Goal: Transaction & Acquisition: Book appointment/travel/reservation

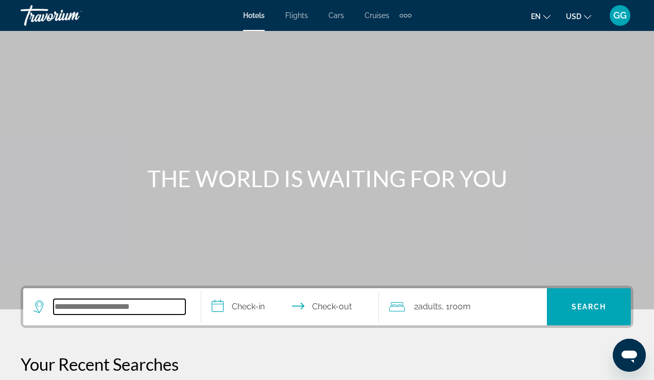
click at [98, 307] on input "Search widget" at bounding box center [120, 306] width 132 height 15
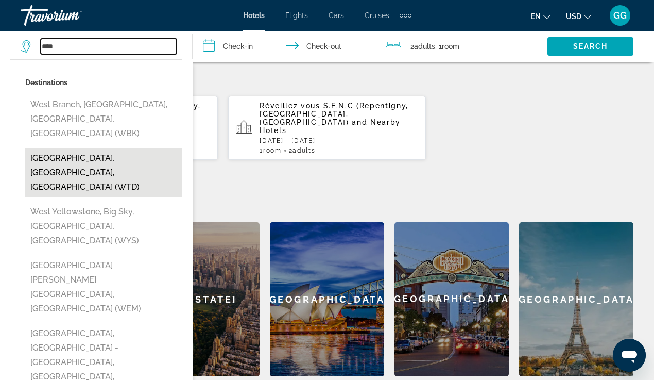
scroll to position [338, 0]
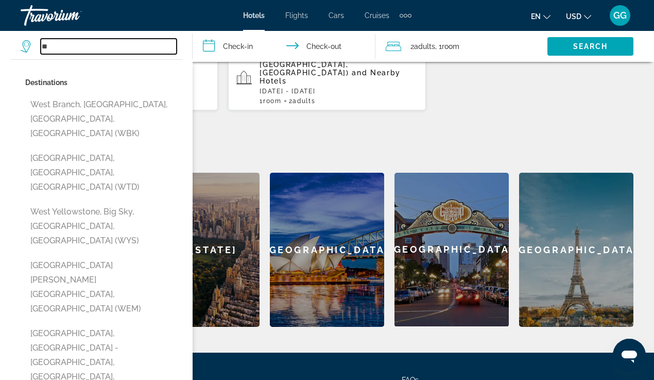
type input "*"
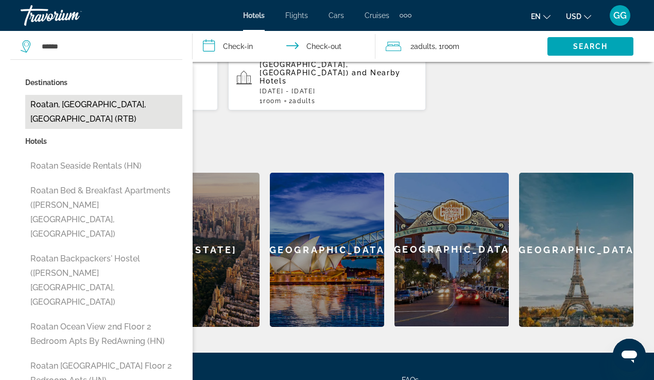
click at [88, 104] on button "Roatan, Bay Islands, Honduras (RTB)" at bounding box center [103, 112] width 157 height 34
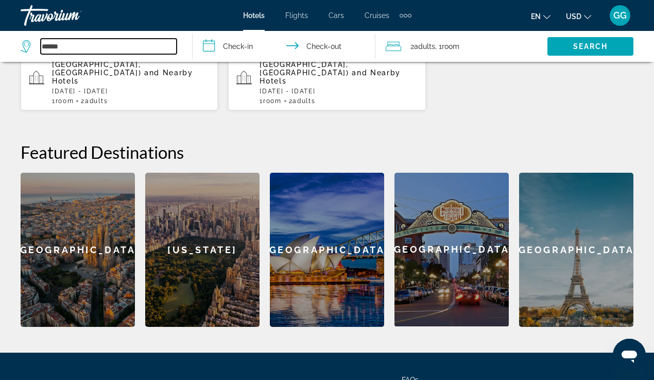
type input "**********"
click at [234, 46] on input "**********" at bounding box center [286, 48] width 186 height 34
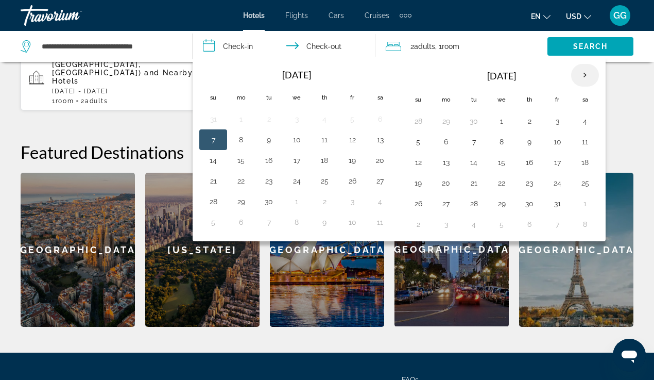
click at [584, 75] on th "Next month" at bounding box center [585, 75] width 28 height 23
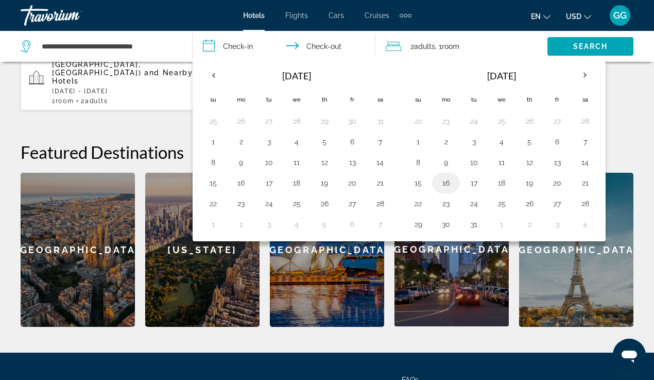
click at [451, 174] on td "16" at bounding box center [446, 183] width 28 height 21
click at [585, 74] on th "Next month" at bounding box center [585, 75] width 28 height 23
click at [449, 141] on button "6" at bounding box center [446, 141] width 16 height 14
click at [588, 17] on icon "Change currency" at bounding box center [587, 16] width 7 height 7
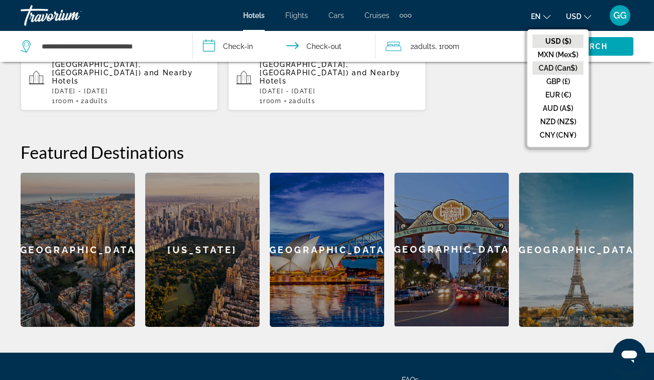
click at [572, 63] on button "CAD (Can$)" at bounding box center [558, 67] width 51 height 13
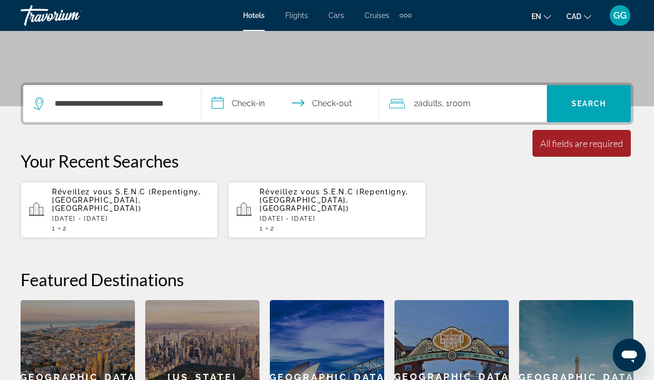
click at [260, 103] on input "**********" at bounding box center [292, 105] width 182 height 40
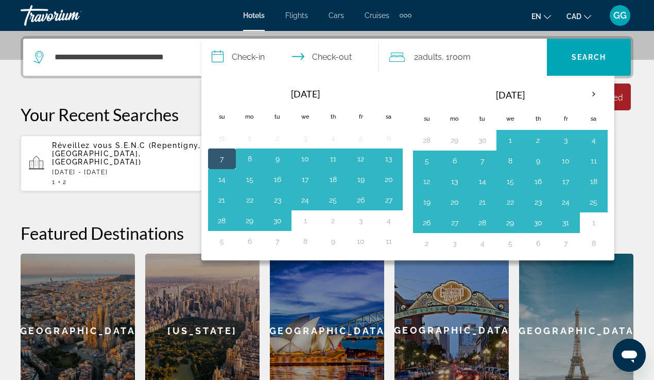
scroll to position [252, 0]
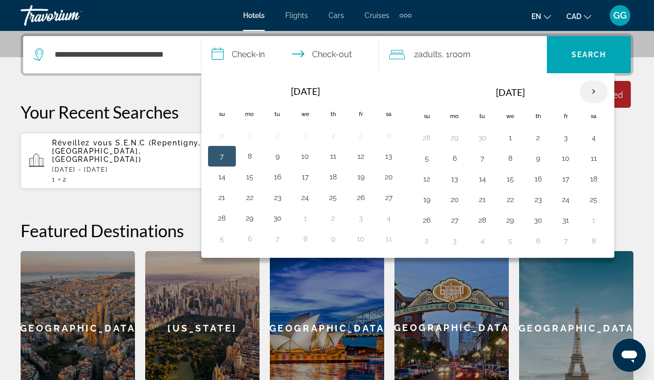
click at [594, 89] on th "Next month" at bounding box center [594, 91] width 28 height 23
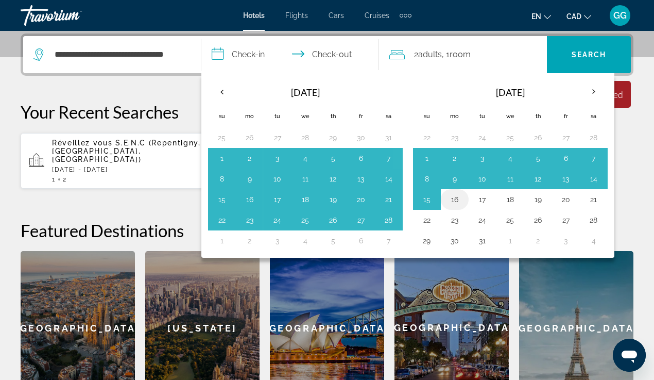
click at [457, 200] on button "16" at bounding box center [455, 199] width 16 height 14
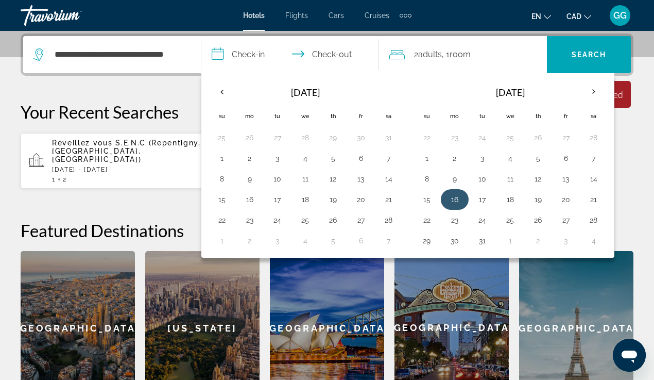
click at [457, 200] on button "16" at bounding box center [455, 199] width 16 height 14
type input "**********"
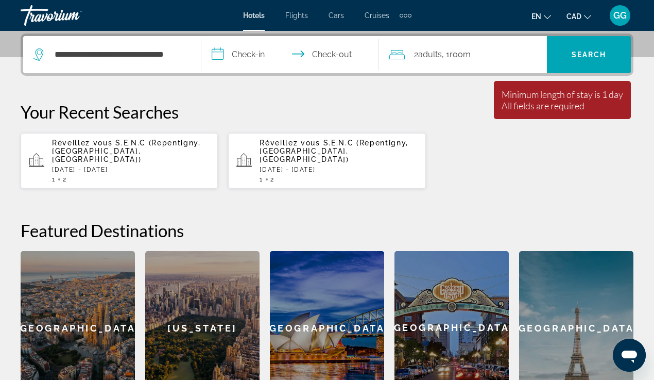
click at [312, 56] on input "**********" at bounding box center [292, 56] width 182 height 40
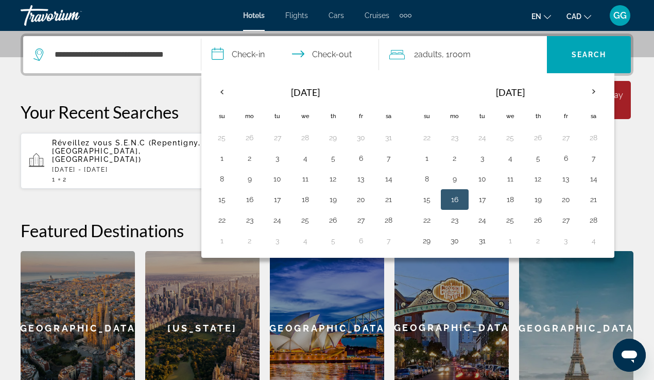
click at [458, 201] on button "16" at bounding box center [455, 199] width 16 height 14
click at [596, 88] on th "Next month" at bounding box center [594, 91] width 28 height 23
click at [243, 47] on input "**********" at bounding box center [292, 56] width 182 height 40
click at [244, 54] on input "**********" at bounding box center [292, 56] width 182 height 40
click at [248, 201] on button "16" at bounding box center [250, 199] width 16 height 14
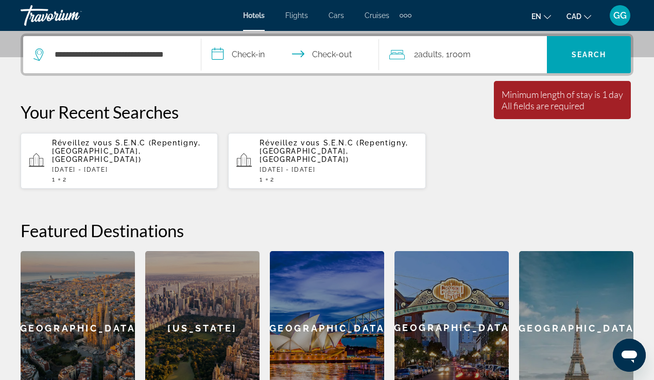
click at [242, 94] on div "**********" at bounding box center [327, 218] width 654 height 371
click at [238, 58] on input "**********" at bounding box center [292, 56] width 182 height 40
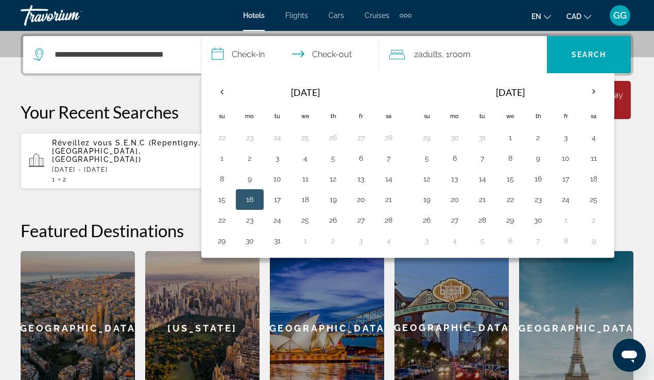
click at [248, 204] on button "16" at bounding box center [250, 199] width 16 height 14
click at [184, 89] on div "**********" at bounding box center [327, 218] width 654 height 371
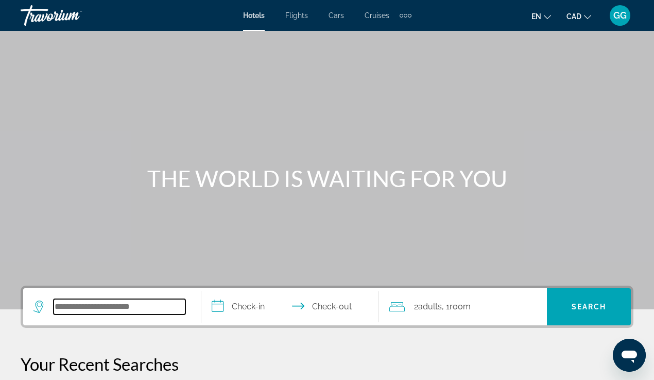
click at [181, 306] on input "Search widget" at bounding box center [120, 306] width 132 height 15
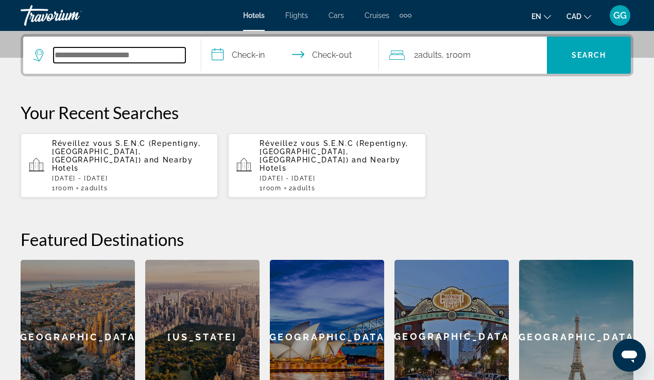
scroll to position [252, 0]
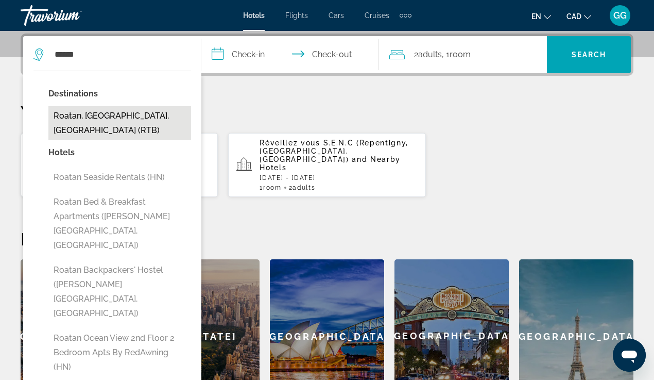
click at [167, 114] on button "Roatan, Bay Islands, Honduras (RTB)" at bounding box center [119, 123] width 143 height 34
type input "**********"
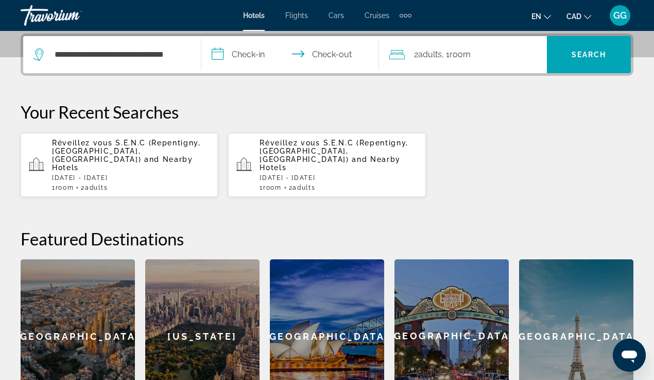
click at [247, 62] on input "**********" at bounding box center [292, 56] width 182 height 40
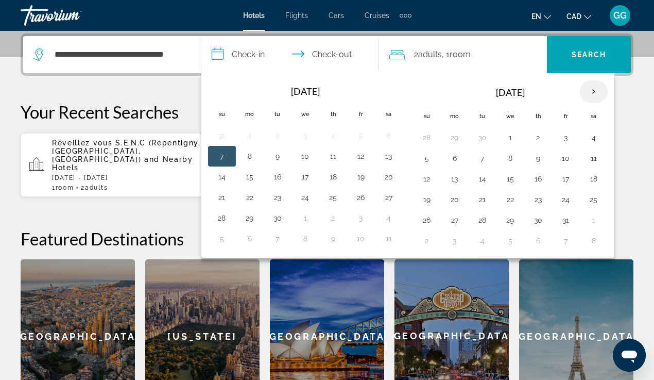
click at [592, 93] on th "Next month" at bounding box center [594, 91] width 28 height 23
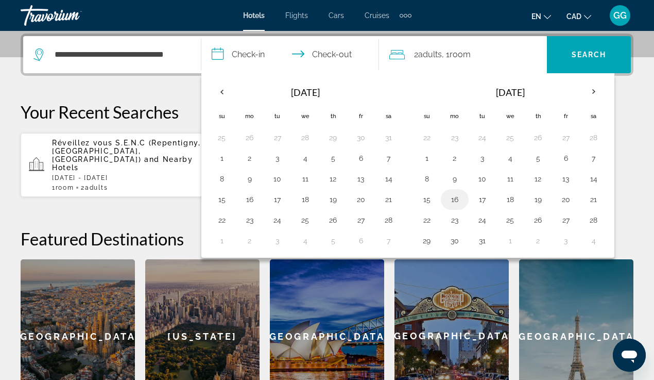
click at [454, 197] on button "16" at bounding box center [455, 199] width 16 height 14
click at [595, 93] on th "Next month" at bounding box center [594, 91] width 28 height 23
click at [632, 106] on p "Your Recent Searches" at bounding box center [327, 111] width 613 height 21
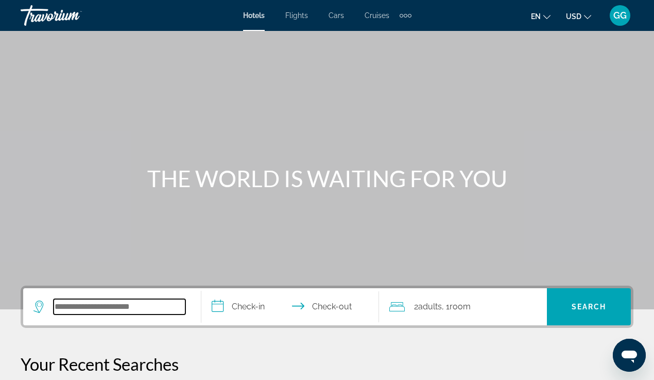
click at [153, 302] on input "Search widget" at bounding box center [120, 306] width 132 height 15
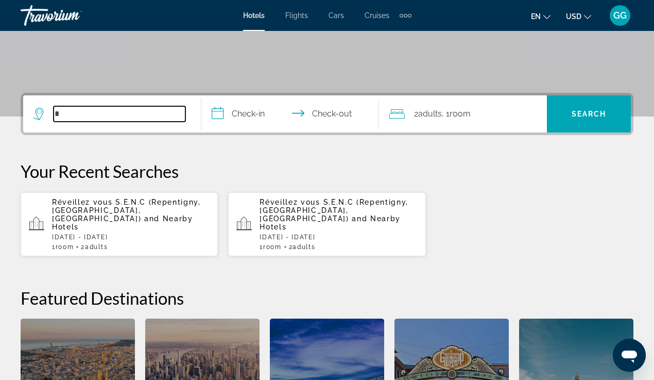
scroll to position [252, 0]
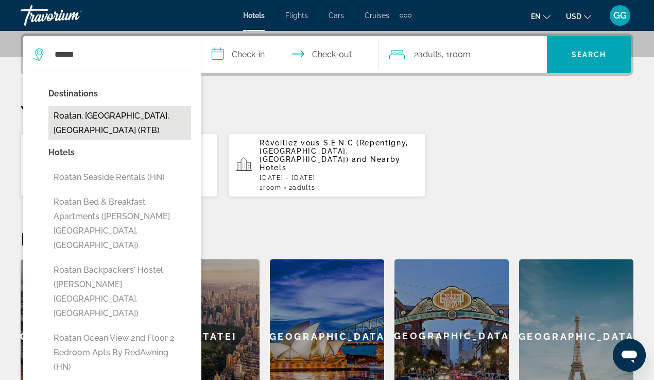
click at [164, 123] on button "Roatan, Bay Islands, Honduras (RTB)" at bounding box center [119, 123] width 143 height 34
type input "**********"
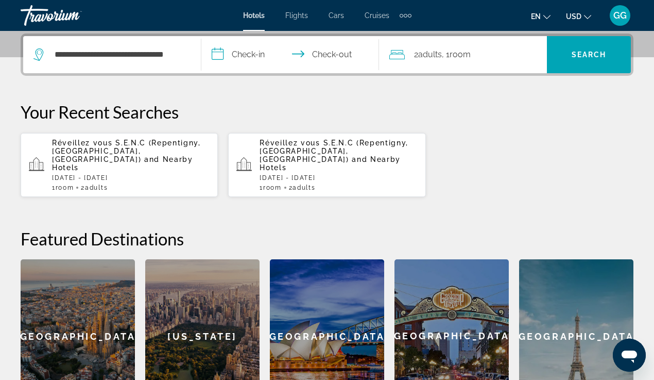
click at [259, 56] on input "**********" at bounding box center [292, 56] width 182 height 40
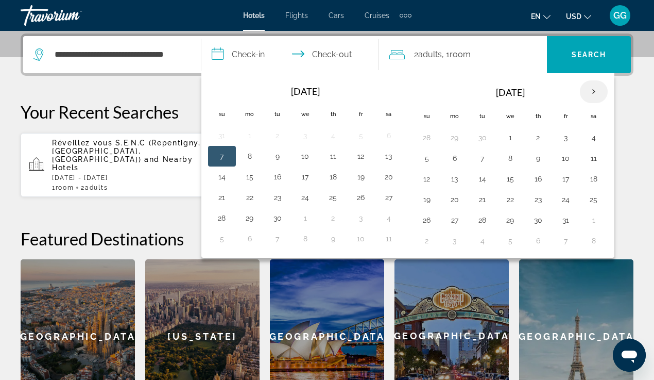
click at [595, 91] on th "Next month" at bounding box center [594, 91] width 28 height 23
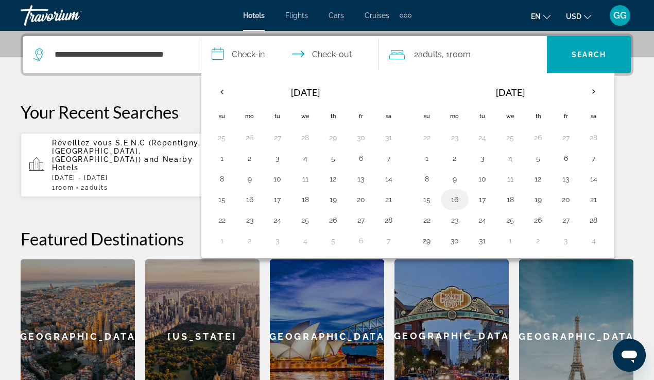
click at [454, 200] on button "16" at bounding box center [455, 199] width 16 height 14
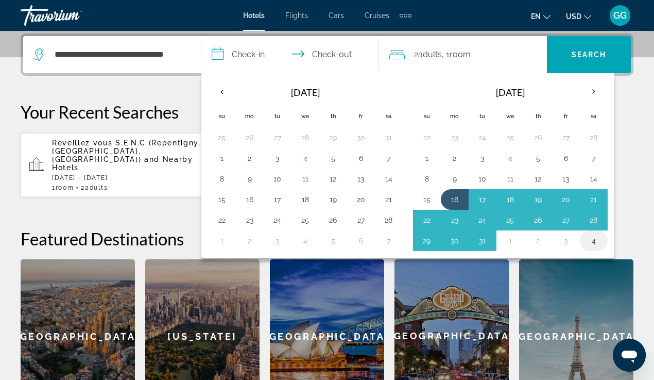
click at [594, 238] on button "4" at bounding box center [594, 240] width 16 height 14
type input "**********"
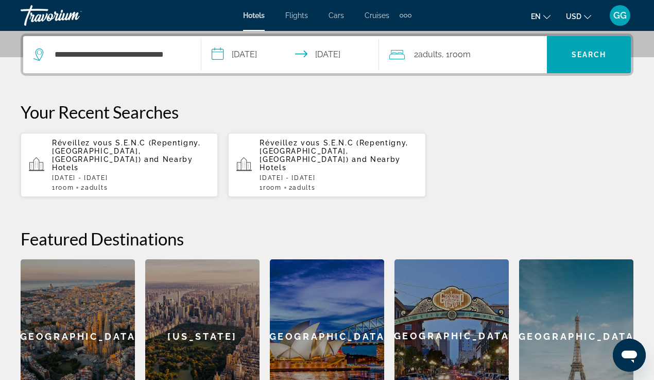
click at [356, 56] on input "**********" at bounding box center [292, 56] width 182 height 40
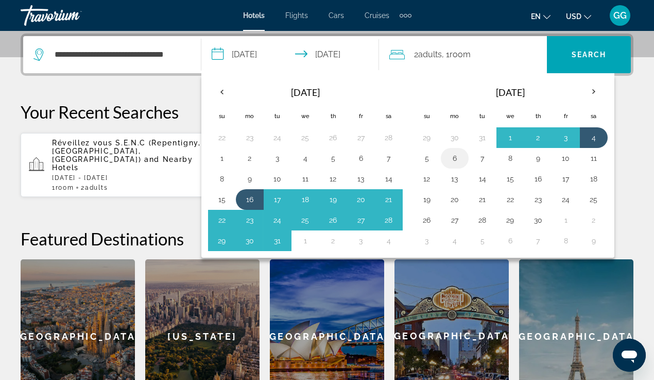
click at [458, 160] on button "6" at bounding box center [455, 158] width 16 height 14
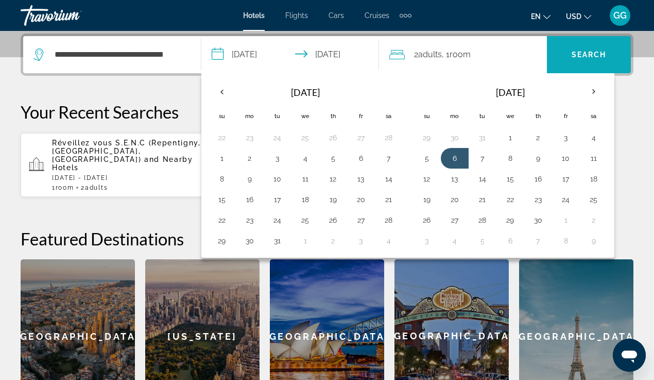
click at [593, 60] on span "Search widget" at bounding box center [589, 54] width 84 height 25
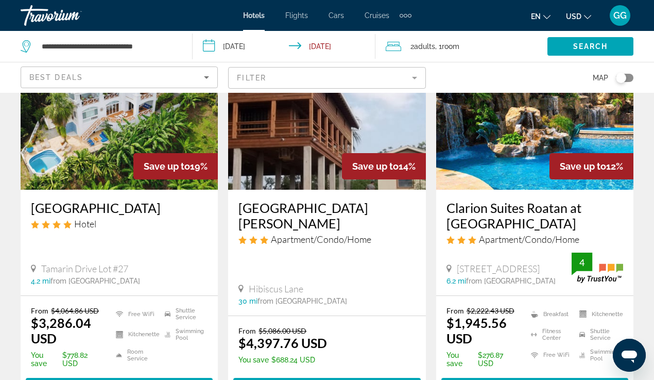
scroll to position [26, 0]
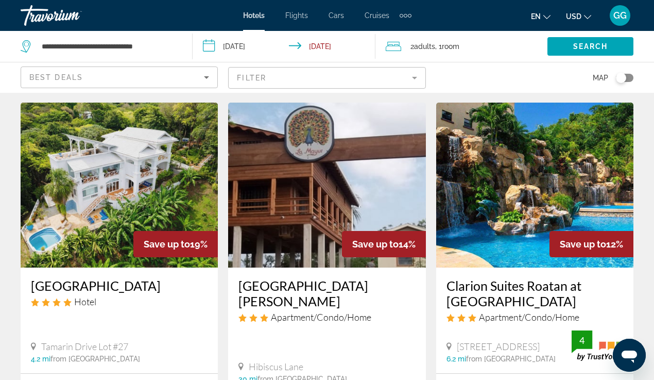
click at [582, 15] on button "USD USD ($) MXN (Mex$) CAD (Can$) GBP (£) EUR (€) AUD (A$) NZD (NZ$) CNY (CN¥)" at bounding box center [578, 16] width 25 height 15
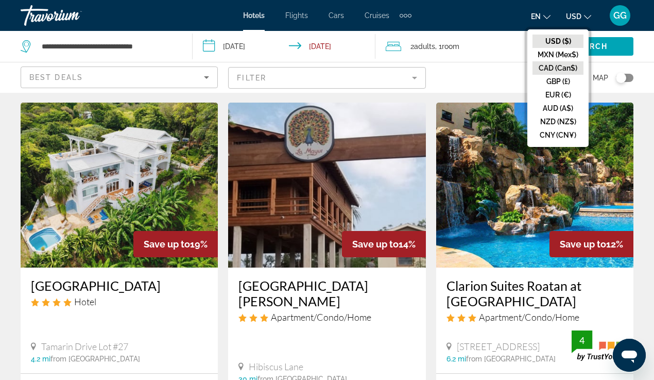
click at [572, 71] on button "CAD (Can$)" at bounding box center [558, 67] width 51 height 13
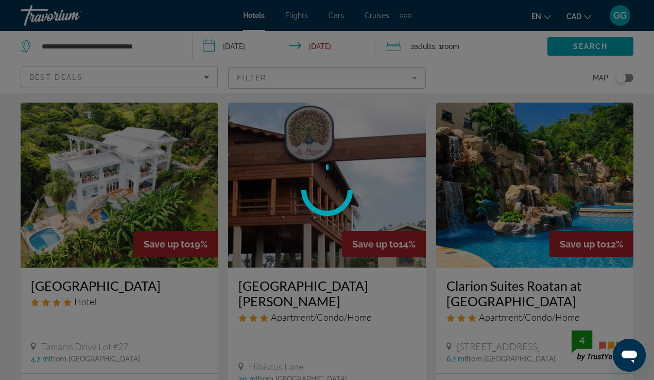
scroll to position [0, 0]
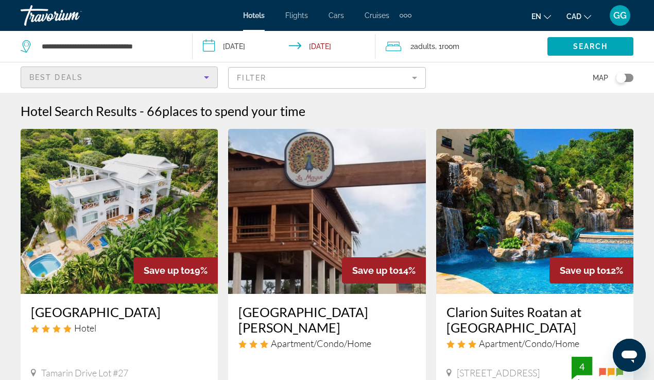
click at [206, 79] on icon "Sort by" at bounding box center [206, 77] width 12 height 12
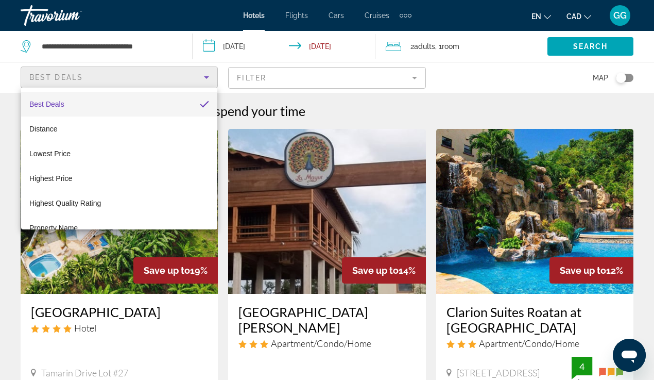
click at [206, 79] on div at bounding box center [327, 190] width 654 height 380
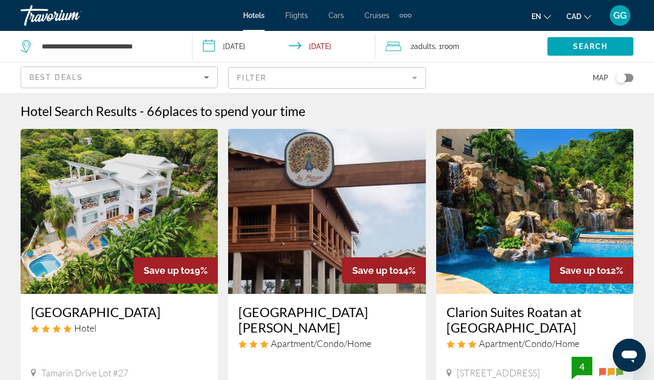
click at [289, 82] on mat-form-field "Filter" at bounding box center [326, 78] width 197 height 22
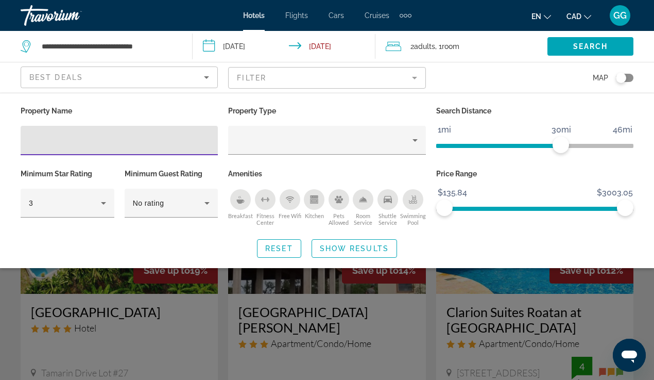
click at [317, 199] on icon "Kitchen" at bounding box center [314, 200] width 6 height 3
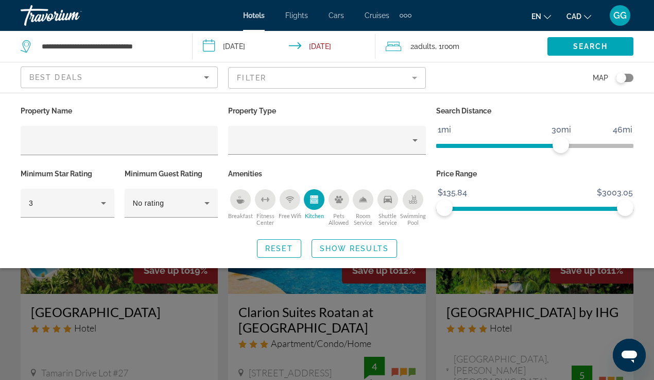
click at [209, 78] on icon "Sort by" at bounding box center [206, 77] width 12 height 12
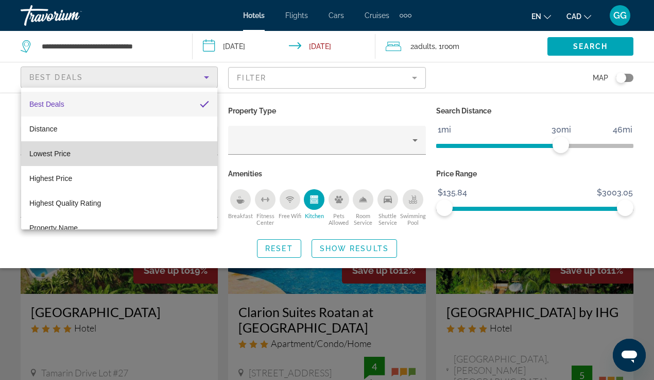
click at [139, 151] on mat-option "Lowest Price" at bounding box center [119, 153] width 196 height 25
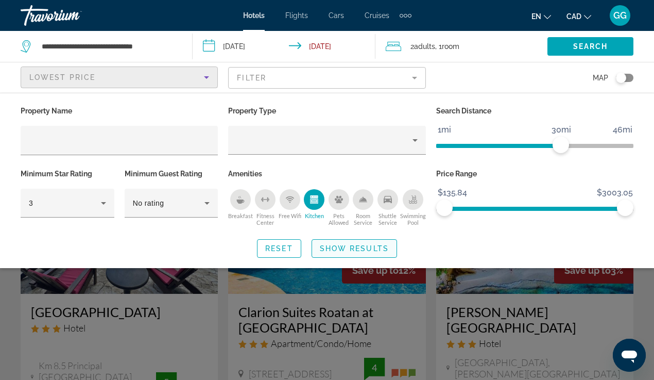
click at [330, 248] on span "Show Results" at bounding box center [354, 248] width 69 height 8
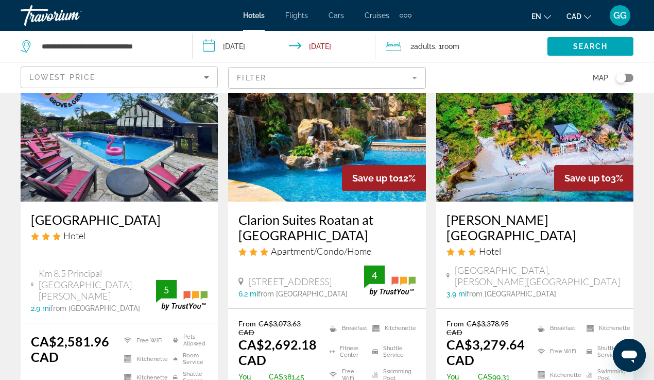
scroll to position [100, 0]
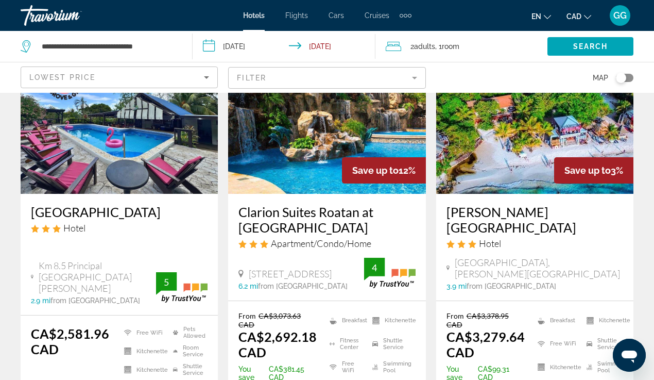
click at [82, 282] on span "Km 8.5 Principal Carretera Sandy Bay" at bounding box center [97, 277] width 117 height 34
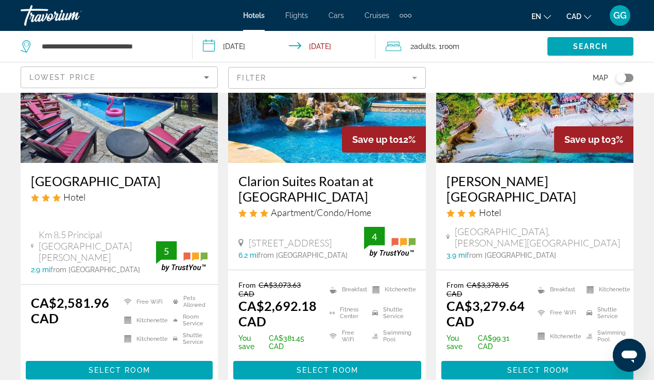
scroll to position [131, 0]
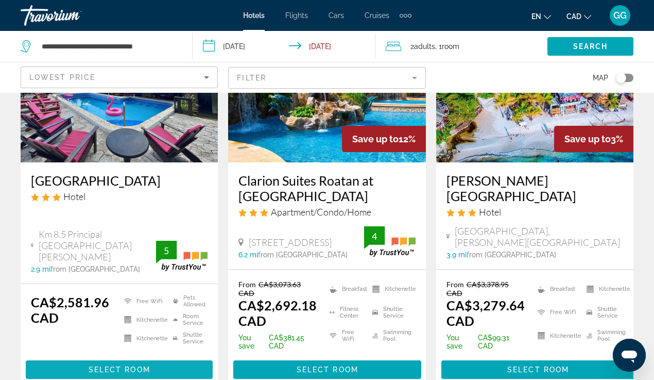
click at [107, 365] on span "Select Room" at bounding box center [120, 369] width 62 height 8
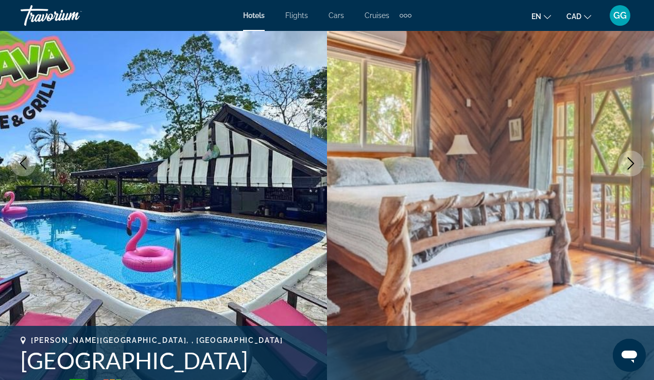
scroll to position [111, 0]
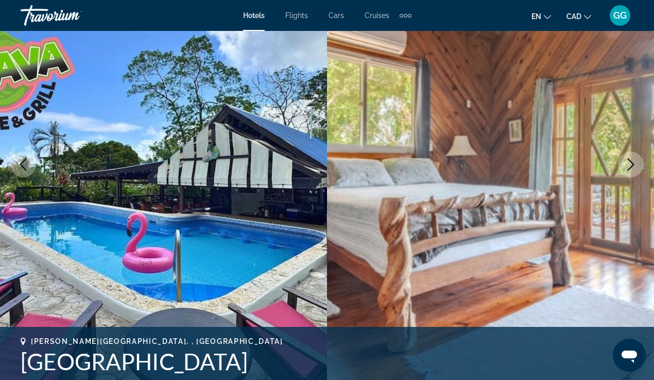
click at [629, 164] on icon "Next image" at bounding box center [631, 164] width 12 height 12
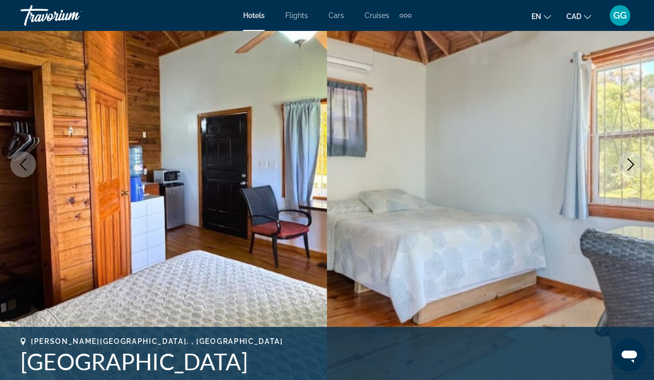
click at [22, 162] on icon "Previous image" at bounding box center [23, 164] width 7 height 12
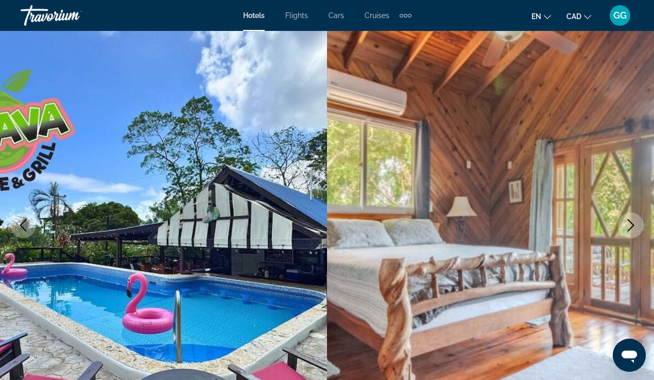
scroll to position [0, 0]
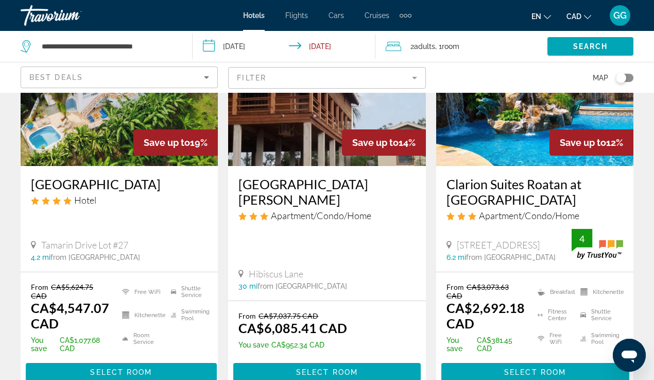
scroll to position [134, 0]
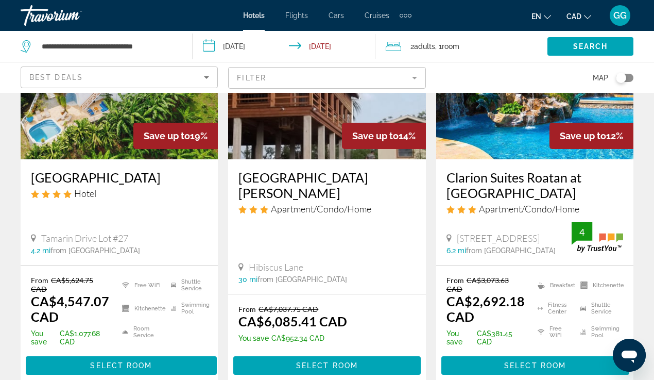
click at [514, 138] on img "Main content" at bounding box center [534, 76] width 197 height 165
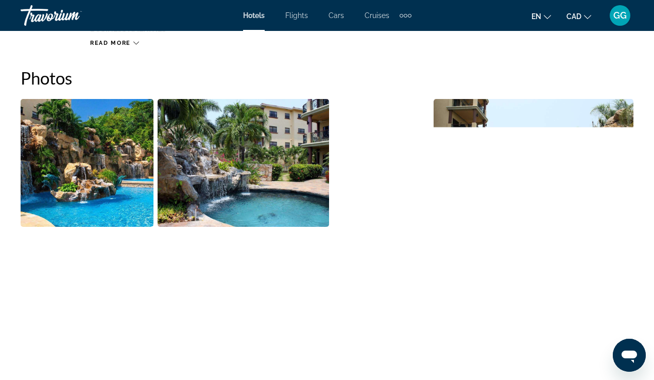
scroll to position [676, 0]
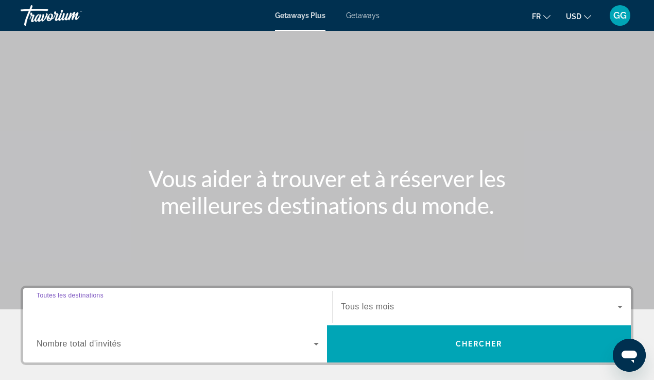
click at [136, 306] on input "Destination Toutes les destinations" at bounding box center [178, 307] width 282 height 12
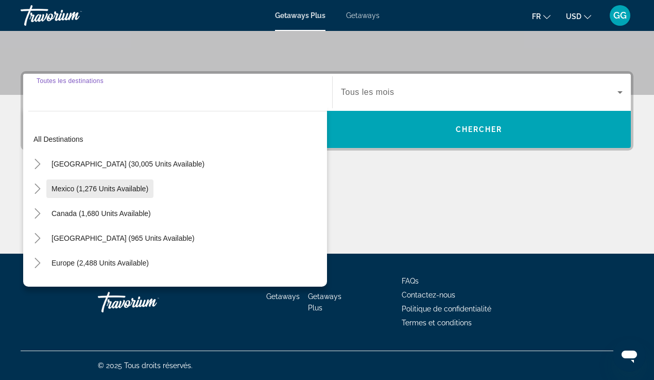
scroll to position [27, 0]
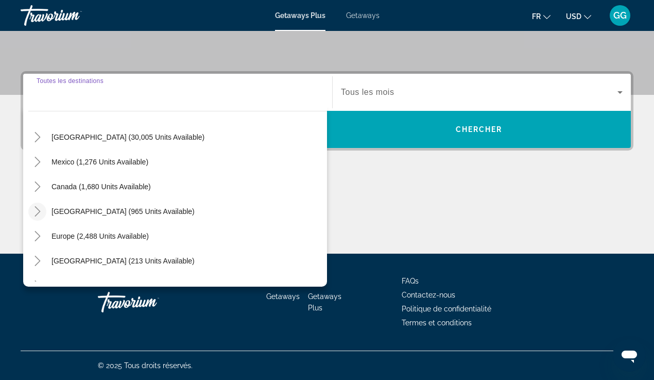
click at [39, 212] on icon "Toggle Caribbean & Atlantic Islands (965 units available)" at bounding box center [38, 211] width 6 height 10
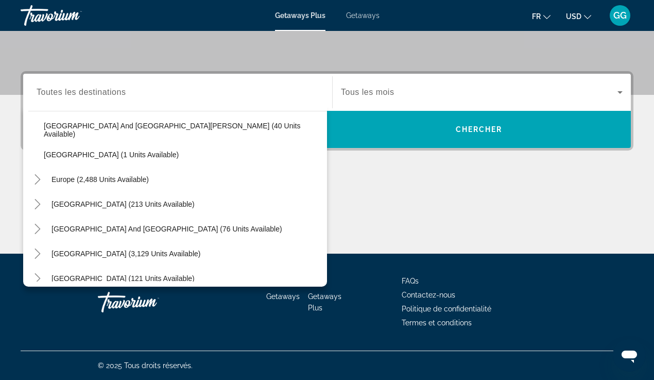
scroll to position [293, 0]
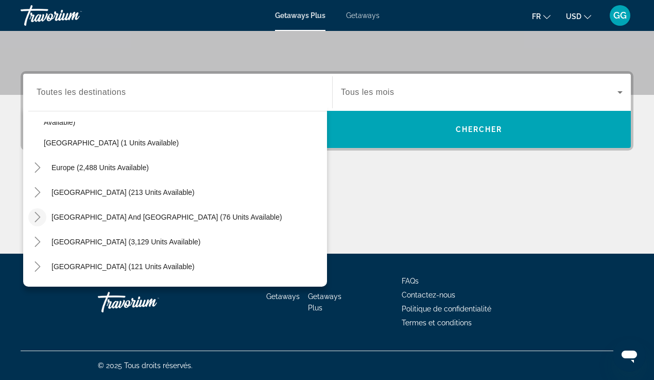
click at [36, 218] on icon "Toggle South Pacific and Oceania (76 units available)" at bounding box center [37, 217] width 10 height 10
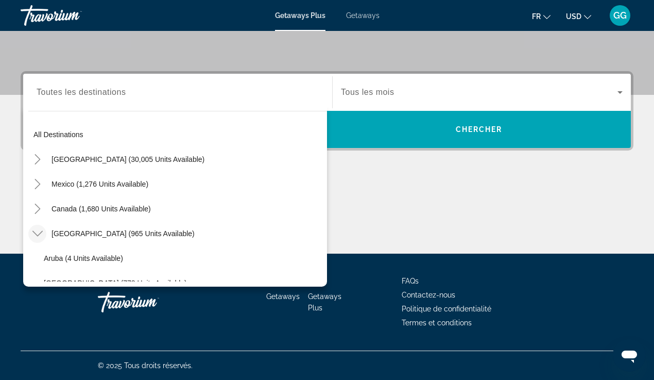
scroll to position [0, 0]
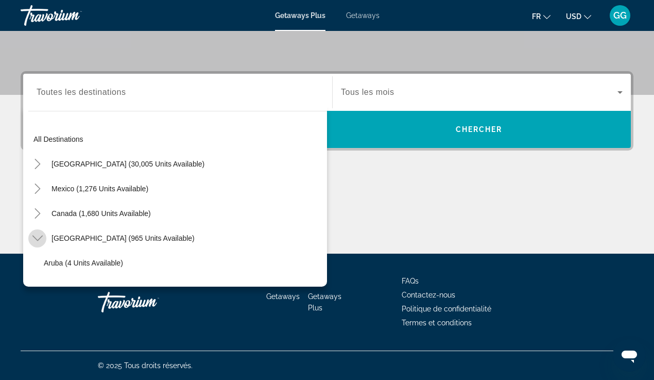
click at [39, 235] on icon "Toggle Caribbean & Atlantic Islands (965 units available)" at bounding box center [37, 238] width 10 height 10
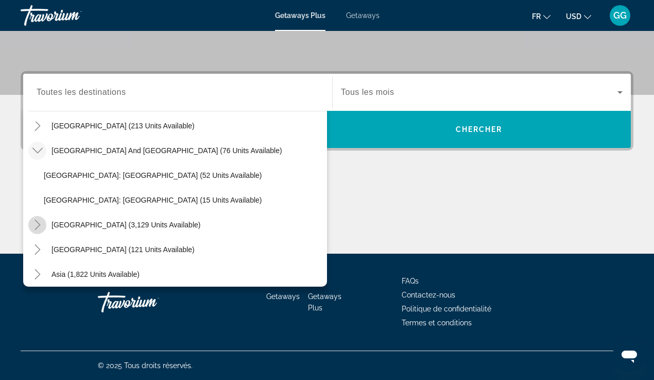
click at [32, 220] on icon "Toggle South America (3,129 units available)" at bounding box center [37, 224] width 10 height 10
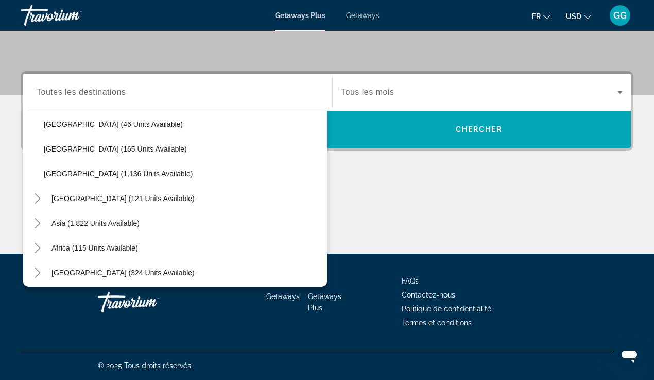
scroll to position [414, 0]
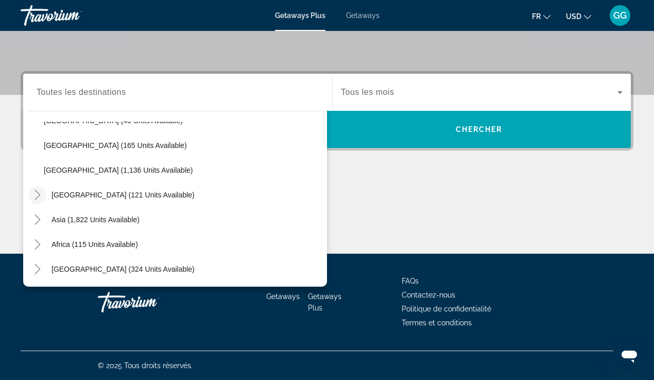
click at [34, 193] on icon "Toggle Central America (121 units available)" at bounding box center [37, 195] width 10 height 10
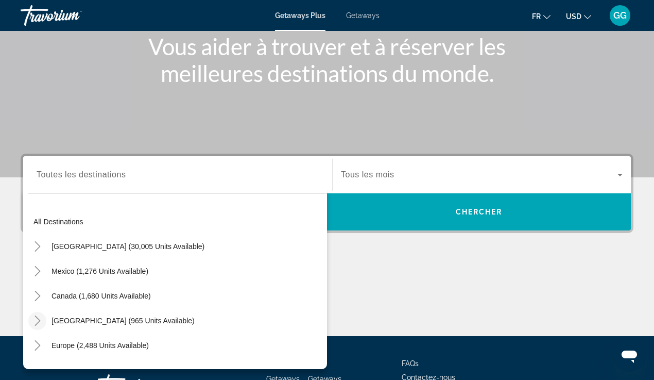
scroll to position [134, 0]
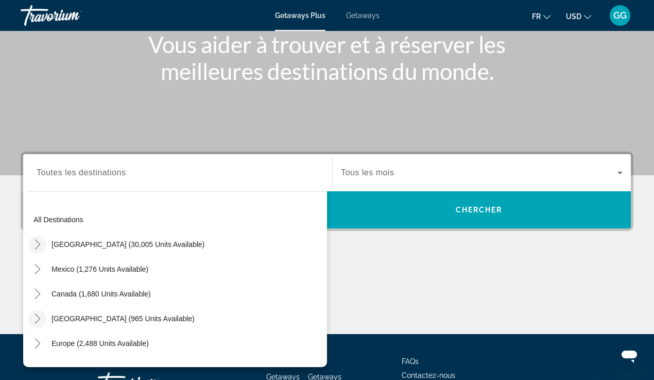
click at [35, 246] on icon "Toggle United States (30,005 units available)" at bounding box center [37, 244] width 10 height 10
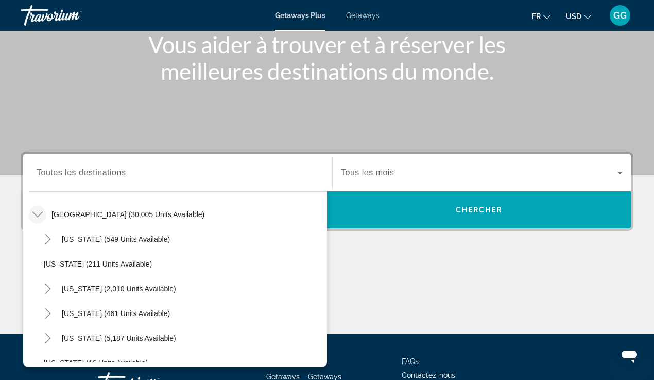
click at [35, 216] on icon "Toggle United States (30,005 units available)" at bounding box center [37, 214] width 10 height 10
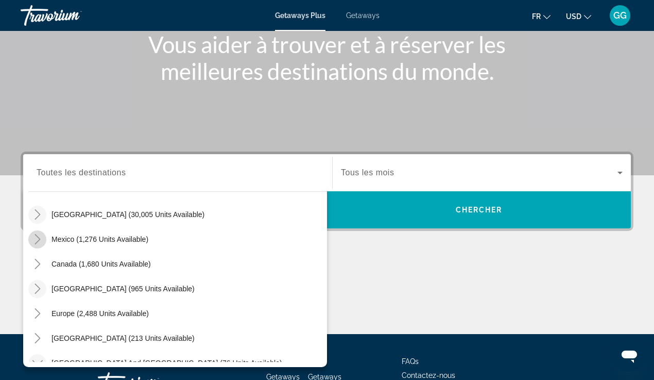
click at [37, 235] on icon "Toggle Mexico (1,276 units available)" at bounding box center [37, 239] width 10 height 10
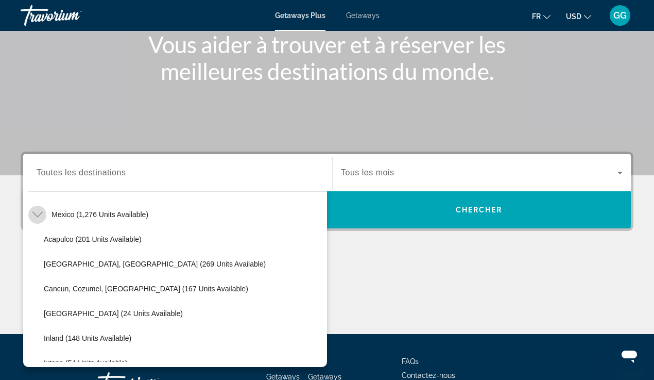
click at [37, 217] on icon "Toggle Mexico (1,276 units available)" at bounding box center [37, 214] width 10 height 10
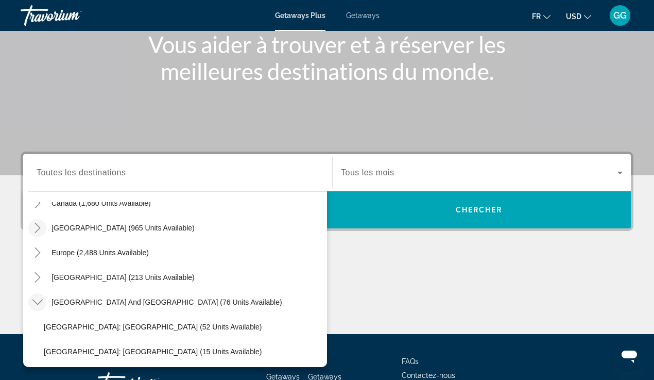
scroll to position [0, 0]
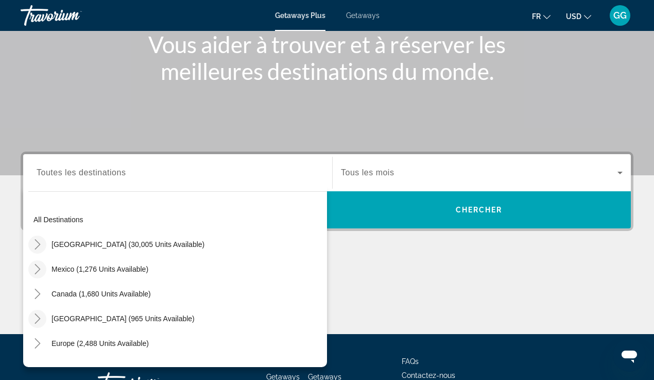
click at [95, 168] on span "Toutes les destinations" at bounding box center [81, 172] width 89 height 9
click at [95, 168] on input "Destination Toutes les destinations" at bounding box center [178, 173] width 282 height 12
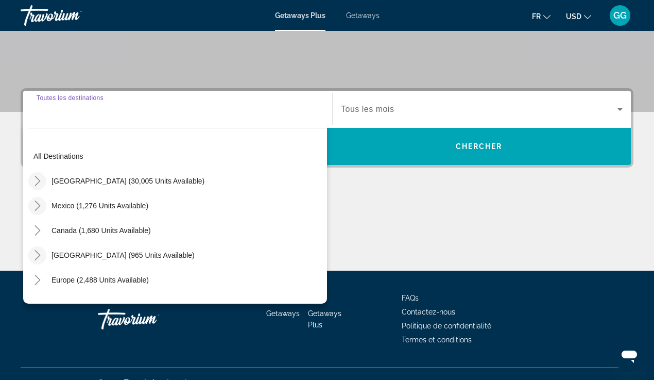
scroll to position [214, 0]
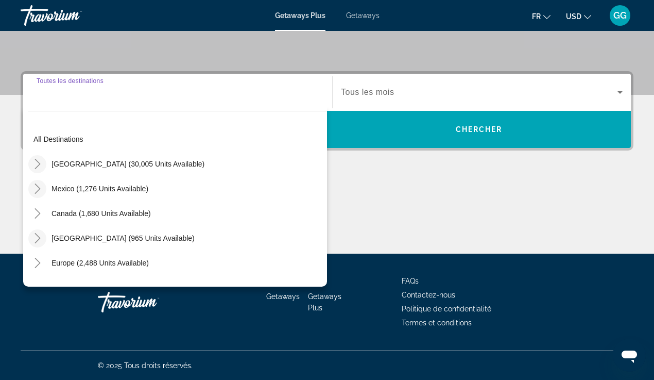
click at [93, 100] on div "Search widget" at bounding box center [178, 92] width 282 height 29
click at [37, 165] on icon "Toggle United States (30,005 units available)" at bounding box center [38, 164] width 6 height 10
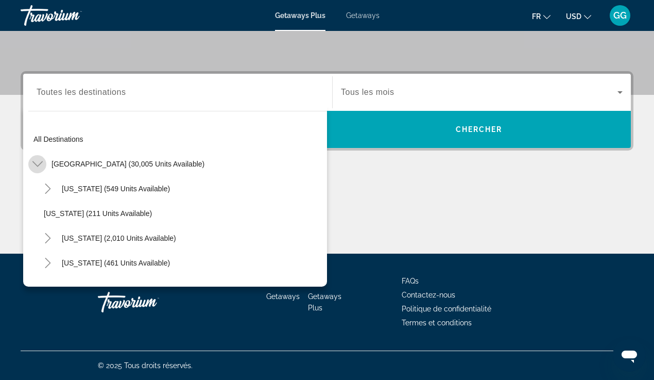
scroll to position [30, 0]
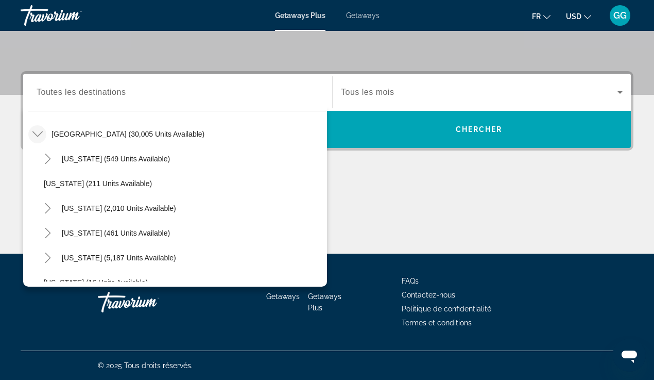
click at [38, 136] on icon "Toggle United States (30,005 units available)" at bounding box center [37, 134] width 10 height 10
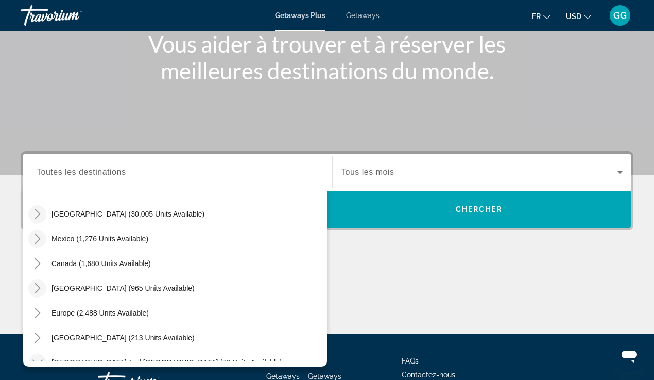
click at [400, 182] on div "Search widget" at bounding box center [482, 172] width 282 height 29
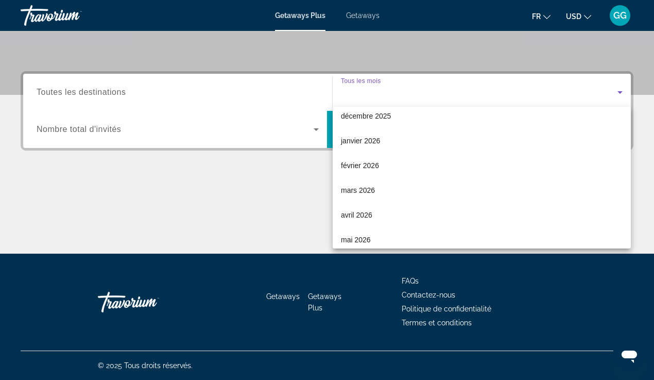
scroll to position [107, 0]
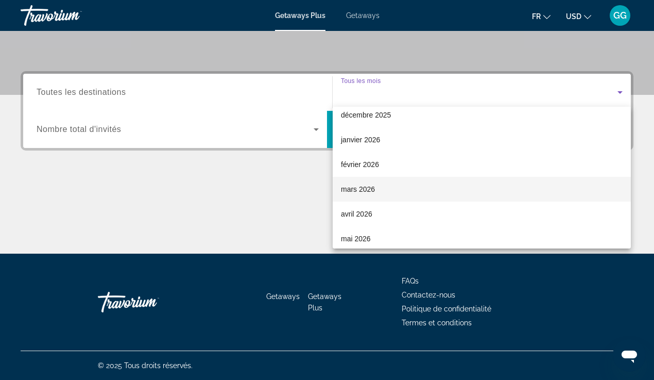
click at [394, 190] on mat-option "mars 2026" at bounding box center [482, 189] width 298 height 25
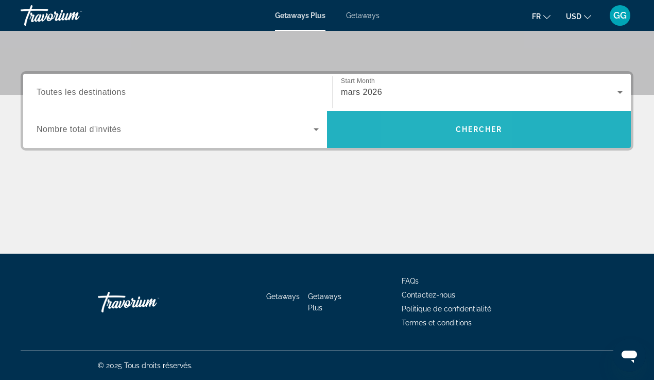
click at [441, 128] on span "Search widget" at bounding box center [479, 129] width 304 height 25
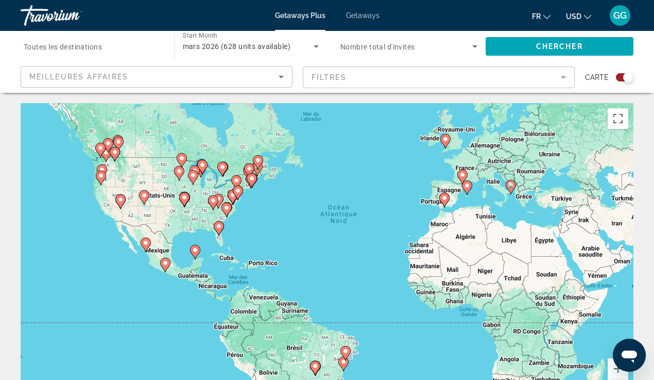
drag, startPoint x: 250, startPoint y: 246, endPoint x: 294, endPoint y: 219, distance: 51.6
click at [294, 219] on div "Pour activer le glissement avec le clavier, appuyez sur Alt+Entrée. Une fois ce…" at bounding box center [327, 257] width 613 height 309
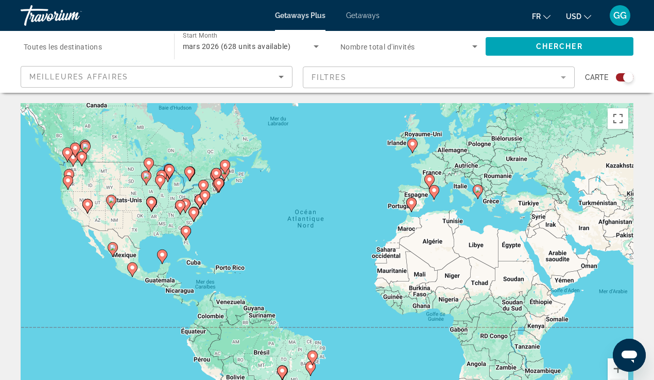
drag, startPoint x: 345, startPoint y: 235, endPoint x: 312, endPoint y: 238, distance: 33.1
click at [312, 238] on div "Pour activer le glissement avec le clavier, appuyez sur Alt+Entrée. Une fois ce…" at bounding box center [327, 257] width 613 height 309
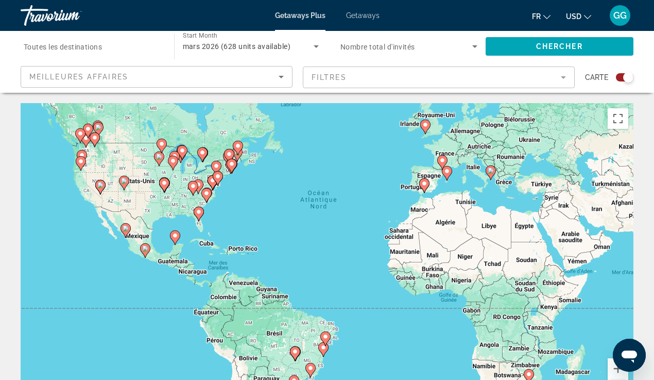
drag, startPoint x: 288, startPoint y: 239, endPoint x: 302, endPoint y: 218, distance: 24.9
click at [302, 218] on div "Pour activer le glissement avec le clavier, appuyez sur Alt+Entrée. Une fois ce…" at bounding box center [327, 257] width 613 height 309
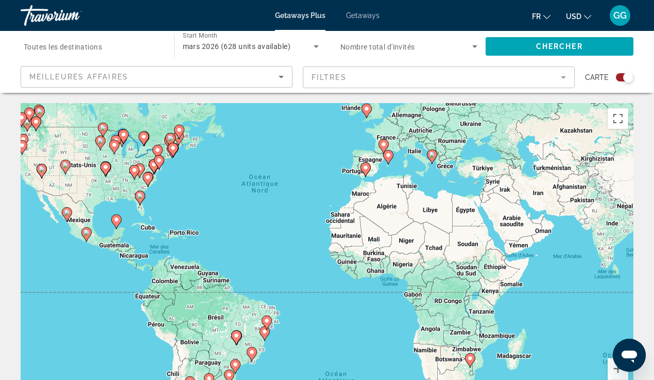
drag, startPoint x: 313, startPoint y: 246, endPoint x: 244, endPoint y: 221, distance: 73.6
click at [244, 221] on div "Pour activer le glissement avec le clavier, appuyez sur Alt+Entrée. Une fois ce…" at bounding box center [327, 257] width 613 height 309
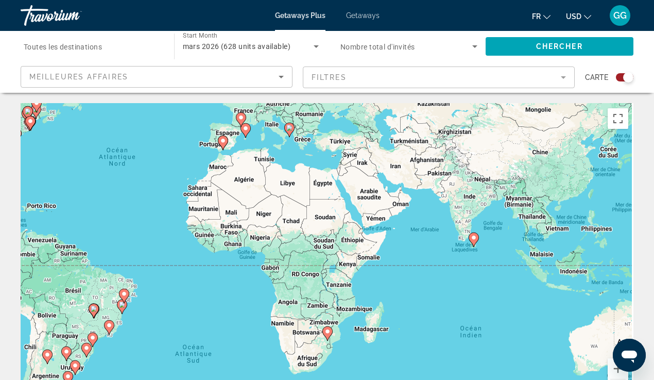
drag, startPoint x: 534, startPoint y: 260, endPoint x: 401, endPoint y: 239, distance: 134.6
click at [401, 239] on div "Pour activer le glissement avec le clavier, appuyez sur Alt+Entrée. Une fois ce…" at bounding box center [327, 257] width 613 height 309
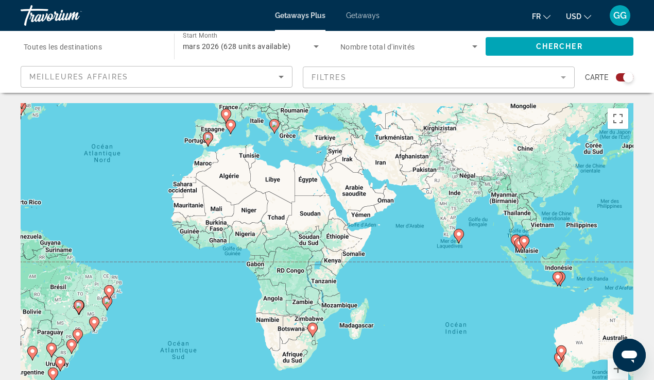
drag, startPoint x: 536, startPoint y: 291, endPoint x: 416, endPoint y: 267, distance: 122.4
click at [416, 267] on div "Pour activer le glissement avec le clavier, appuyez sur Alt+Entrée. Une fois ce…" at bounding box center [327, 257] width 613 height 309
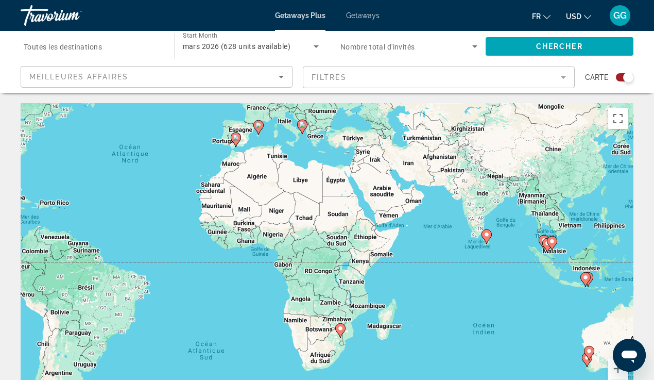
drag, startPoint x: 141, startPoint y: 187, endPoint x: 316, endPoint y: 216, distance: 176.9
click at [316, 216] on div "Pour activer le glissement avec le clavier, appuyez sur Alt+Entrée. Une fois ce…" at bounding box center [327, 257] width 613 height 309
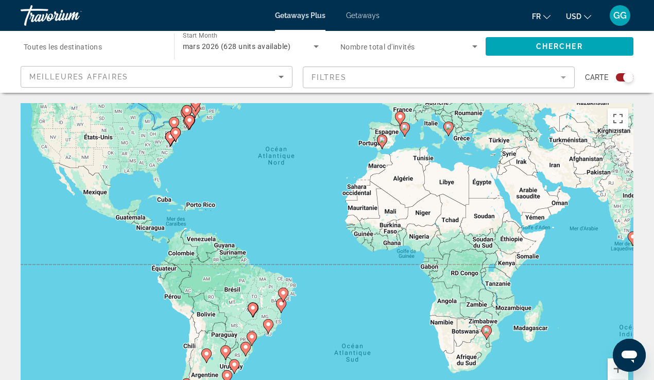
drag, startPoint x: 79, startPoint y: 191, endPoint x: 231, endPoint y: 193, distance: 152.5
click at [231, 193] on div "Pour activer le glissement avec le clavier, appuyez sur Alt+Entrée. Une fois ce…" at bounding box center [327, 257] width 613 height 309
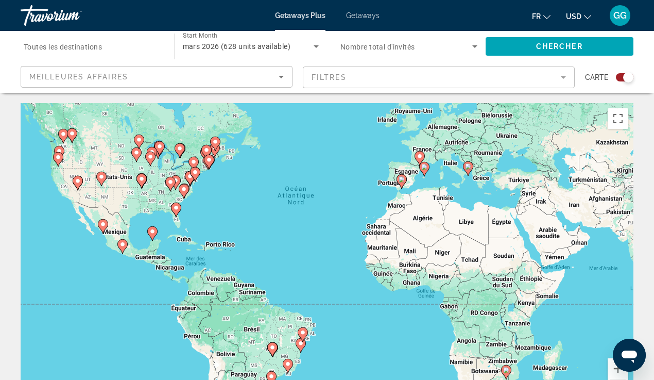
drag, startPoint x: 39, startPoint y: 228, endPoint x: 56, endPoint y: 269, distance: 44.6
click at [56, 269] on div "Pour activer le glissement avec le clavier, appuyez sur Alt+Entrée. Une fois ce…" at bounding box center [327, 257] width 613 height 309
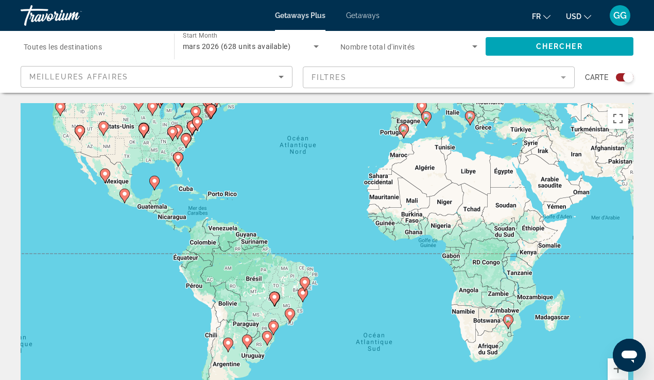
drag, startPoint x: 316, startPoint y: 274, endPoint x: 318, endPoint y: 221, distance: 52.1
click at [318, 221] on div "Pour activer le glissement avec le clavier, appuyez sur Alt+Entrée. Une fois ce…" at bounding box center [327, 257] width 613 height 309
click at [611, 369] on button "Zoom avant" at bounding box center [618, 368] width 21 height 21
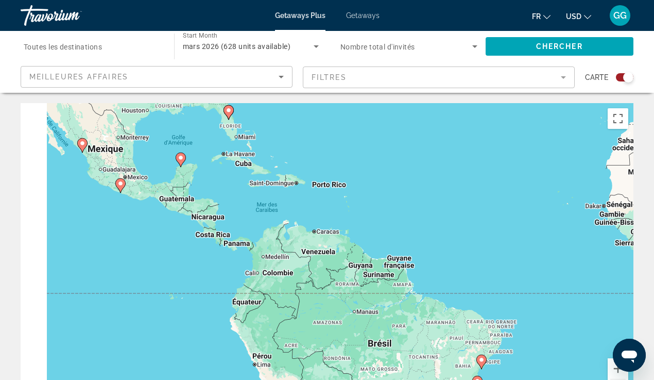
drag, startPoint x: 113, startPoint y: 160, endPoint x: 317, endPoint y: 205, distance: 208.9
click at [317, 205] on div "Pour activer le glissement avec le clavier, appuyez sur Alt+Entrée. Une fois ce…" at bounding box center [327, 257] width 613 height 309
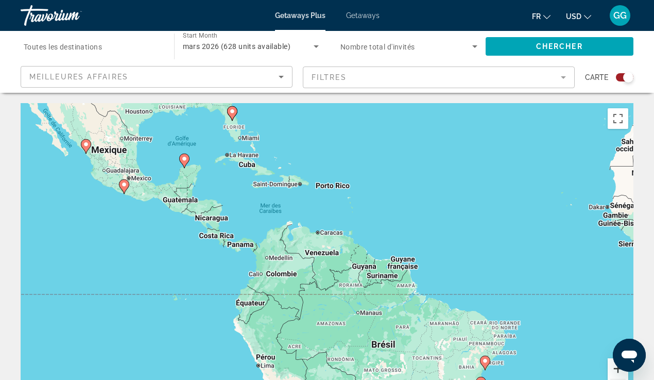
click at [612, 370] on button "Zoom avant" at bounding box center [618, 368] width 21 height 21
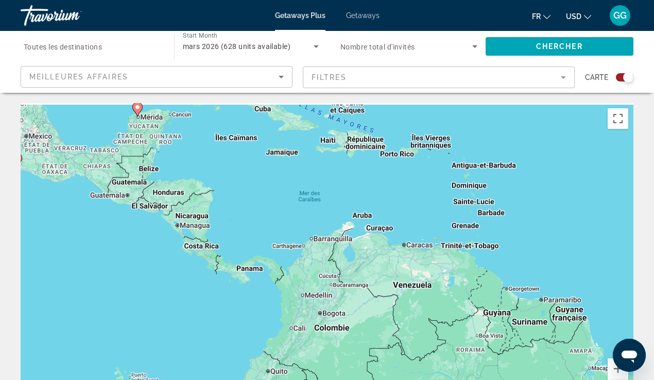
drag, startPoint x: 134, startPoint y: 152, endPoint x: 232, endPoint y: 190, distance: 104.8
click at [232, 190] on div "Pour activer le glissement avec le clavier, appuyez sur Alt+Entrée. Une fois ce…" at bounding box center [327, 257] width 613 height 309
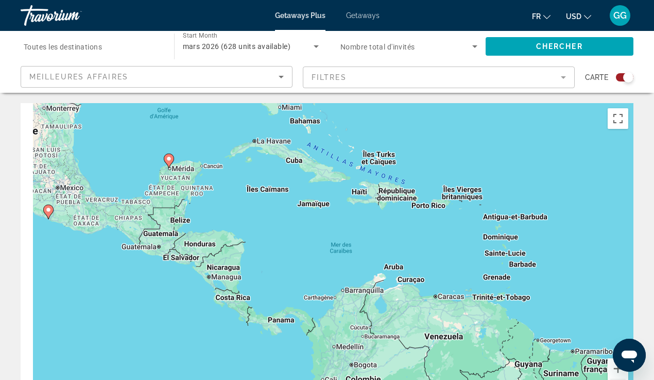
drag, startPoint x: 187, startPoint y: 147, endPoint x: 219, endPoint y: 203, distance: 64.1
click at [219, 203] on div "Pour activer le glissement avec le clavier, appuyez sur Alt+Entrée. Une fois ce…" at bounding box center [327, 257] width 613 height 309
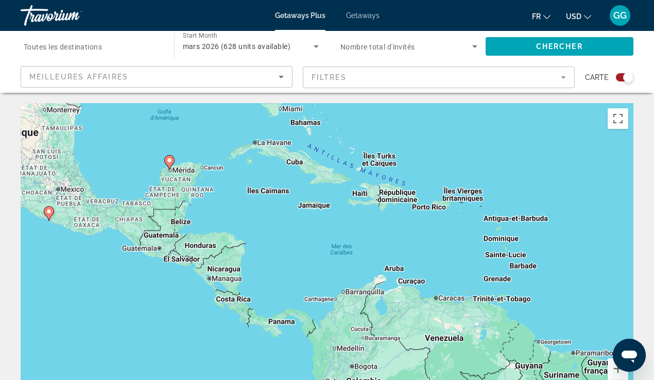
click at [169, 164] on icon "Main content" at bounding box center [169, 162] width 9 height 13
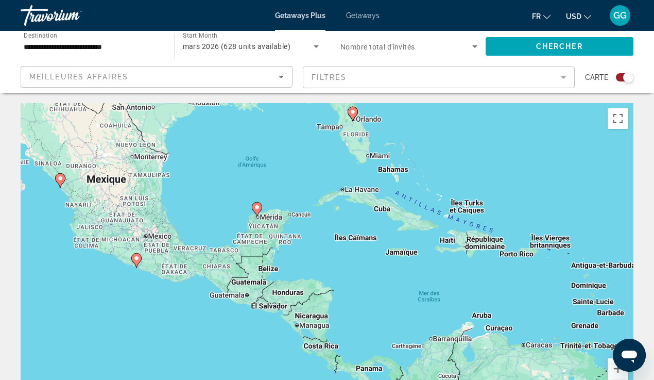
drag, startPoint x: 288, startPoint y: 243, endPoint x: 218, endPoint y: 201, distance: 82.0
click at [218, 201] on div "Pour activer le glissement avec le clavier, appuyez sur Alt+Entrée. Une fois ce…" at bounding box center [327, 257] width 613 height 309
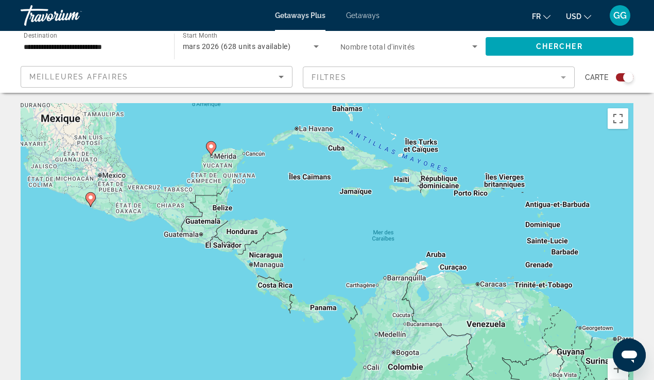
drag, startPoint x: 370, startPoint y: 263, endPoint x: 326, endPoint y: 204, distance: 73.7
click at [326, 204] on div "Pour activer le glissement avec le clavier, appuyez sur Alt+Entrée. Une fois ce…" at bounding box center [327, 257] width 613 height 309
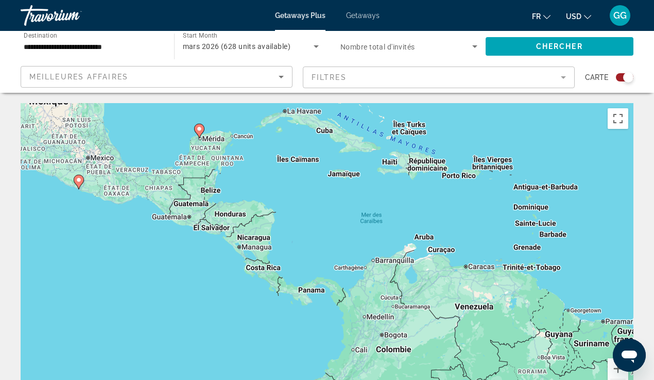
drag, startPoint x: 366, startPoint y: 241, endPoint x: 354, endPoint y: 223, distance: 20.9
click at [354, 223] on div "Pour activer le glissement avec le clavier, appuyez sur Alt+Entrée. Une fois ce…" at bounding box center [327, 257] width 613 height 309
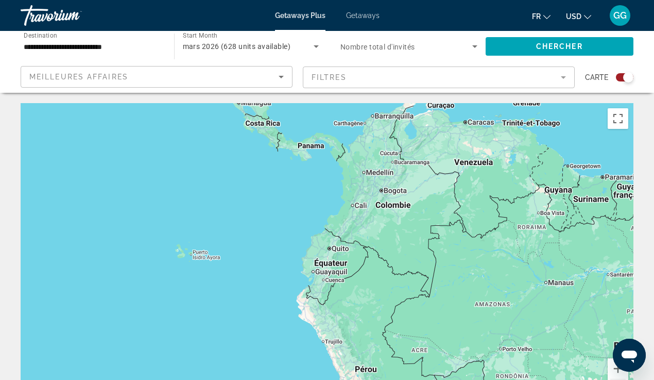
drag, startPoint x: 291, startPoint y: 344, endPoint x: 278, endPoint y: 198, distance: 145.8
click at [278, 198] on div "Pour activer le glissement avec le clavier, appuyez sur Alt+Entrée. Une fois ce…" at bounding box center [327, 257] width 613 height 309
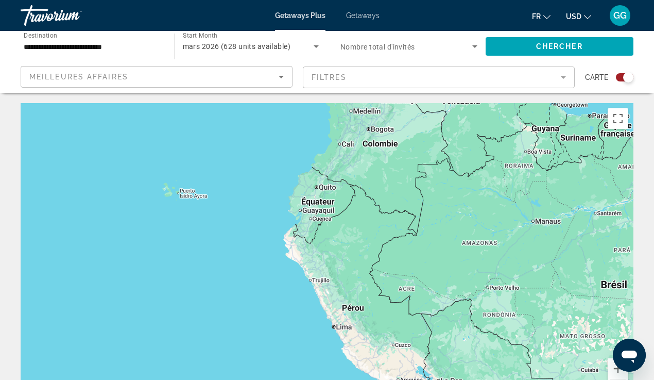
drag, startPoint x: 542, startPoint y: 274, endPoint x: 542, endPoint y: 209, distance: 65.4
click at [542, 209] on div "Pour activer le glissement avec le clavier, appuyez sur Alt+Entrée. Une fois ce…" at bounding box center [327, 257] width 613 height 309
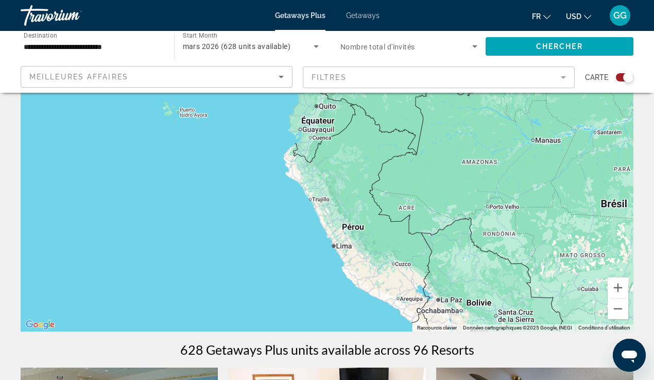
scroll to position [92, 0]
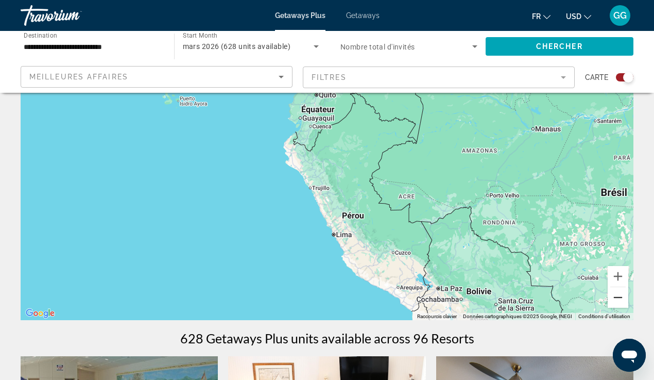
click at [617, 299] on button "Zoom arrière" at bounding box center [618, 297] width 21 height 21
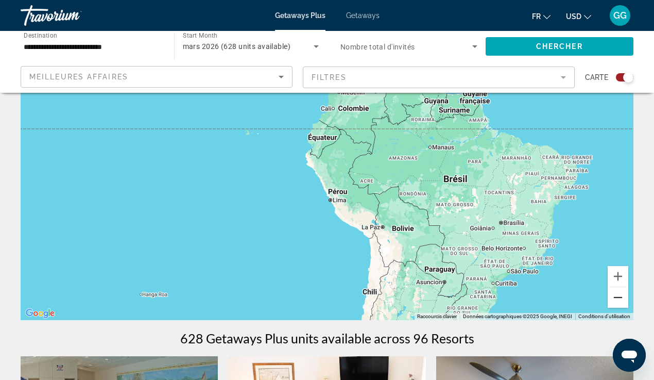
click at [616, 300] on button "Zoom arrière" at bounding box center [618, 297] width 21 height 21
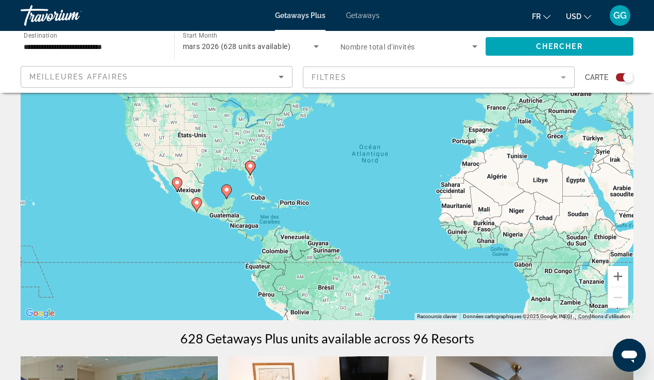
drag, startPoint x: 462, startPoint y: 151, endPoint x: 396, endPoint y: 268, distance: 134.2
click at [396, 268] on div "Pour activer le glissement avec le clavier, appuyez sur Alt+Entrée. Une fois ce…" at bounding box center [327, 165] width 613 height 309
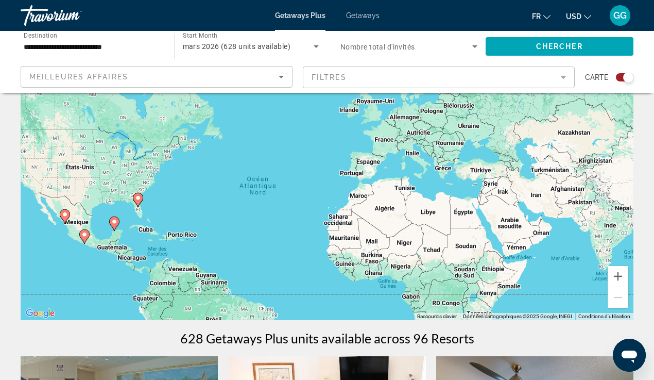
drag, startPoint x: 556, startPoint y: 161, endPoint x: 436, endPoint y: 186, distance: 122.6
click at [436, 186] on div "Pour activer le glissement avec le clavier, appuyez sur Alt+Entrée. Une fois ce…" at bounding box center [327, 165] width 613 height 309
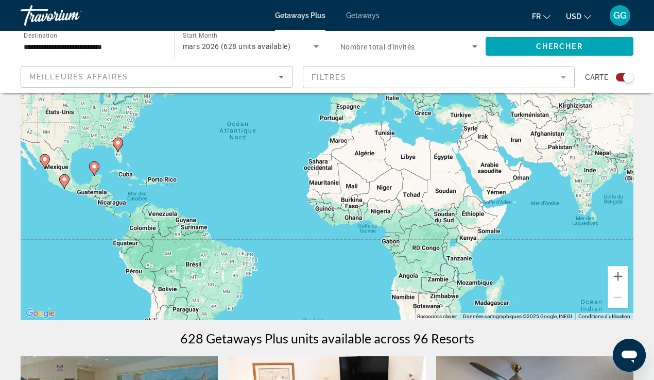
drag, startPoint x: 610, startPoint y: 221, endPoint x: 623, endPoint y: 215, distance: 14.3
click at [623, 215] on div "Pour activer le glissement avec le clavier, appuyez sur Alt+Entrée. Une fois ce…" at bounding box center [327, 165] width 613 height 309
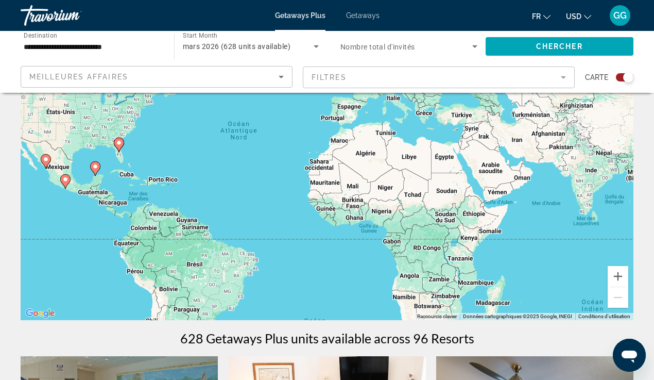
click at [257, 77] on div "Meilleures affaires" at bounding box center [153, 77] width 249 height 12
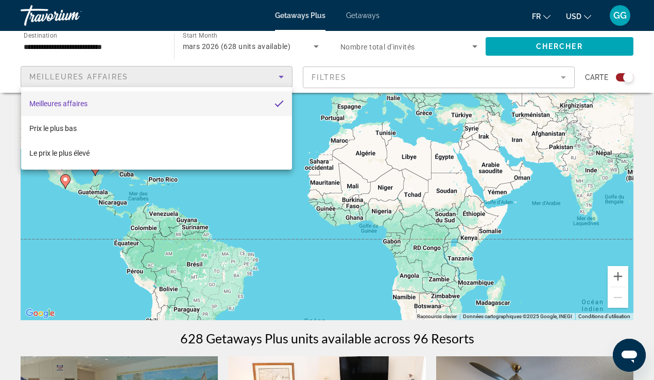
click at [257, 77] on div at bounding box center [327, 190] width 654 height 380
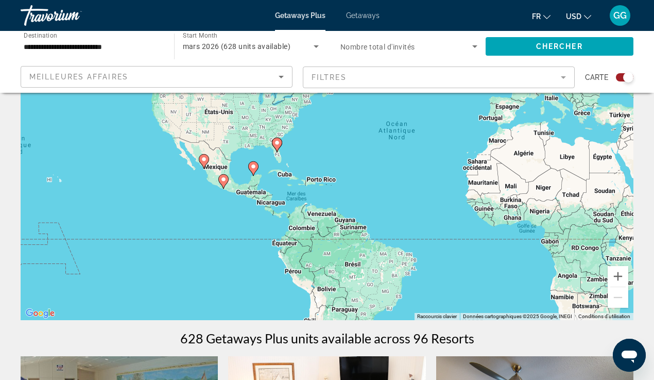
drag, startPoint x: 161, startPoint y: 204, endPoint x: 372, endPoint y: 208, distance: 211.2
click at [372, 208] on div "Pour activer le glissement avec le clavier, appuyez sur Alt+Entrée. Une fois ce…" at bounding box center [327, 165] width 613 height 309
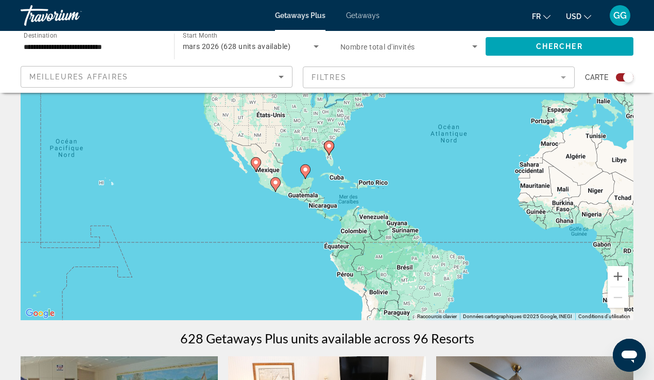
scroll to position [52, 0]
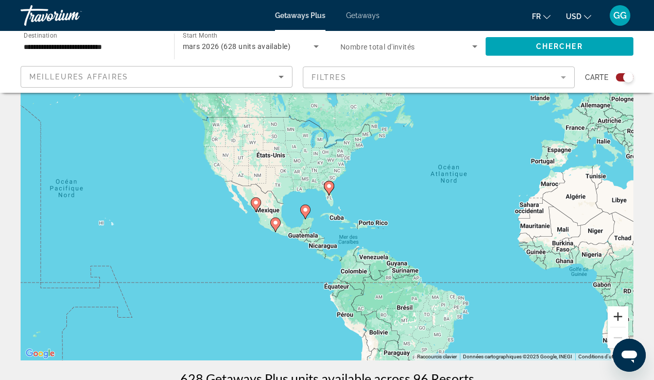
click at [617, 314] on button "Zoom avant" at bounding box center [618, 316] width 21 height 21
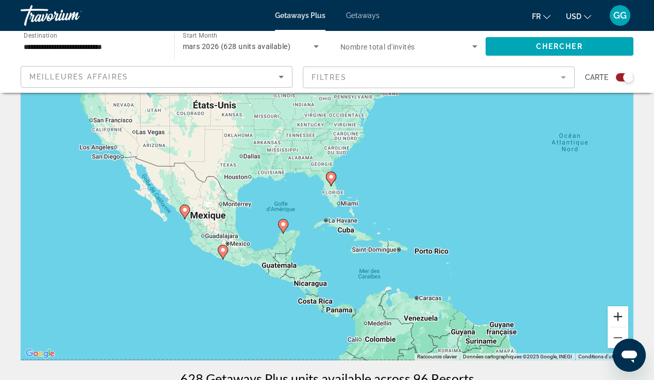
click at [617, 314] on button "Zoom avant" at bounding box center [618, 316] width 21 height 21
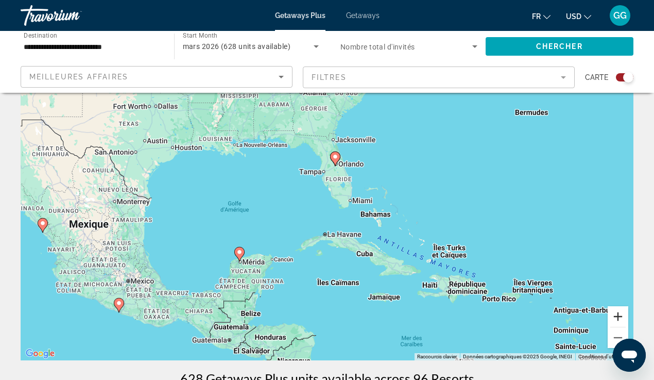
click at [617, 314] on button "Zoom avant" at bounding box center [618, 316] width 21 height 21
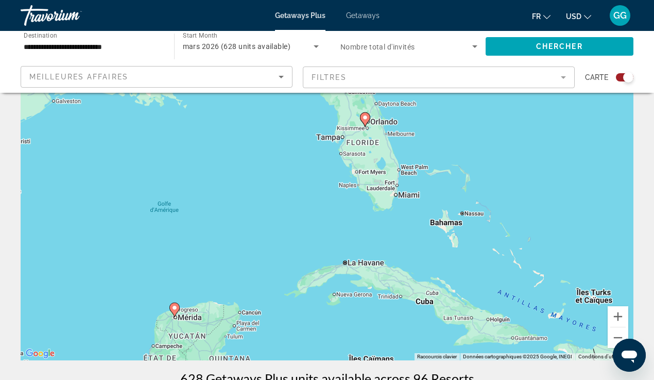
drag, startPoint x: 430, startPoint y: 158, endPoint x: 453, endPoint y: 158, distance: 23.2
click at [453, 158] on div "Pour activer le glissement avec le clavier, appuyez sur Alt+Entrée. Une fois ce…" at bounding box center [327, 205] width 613 height 309
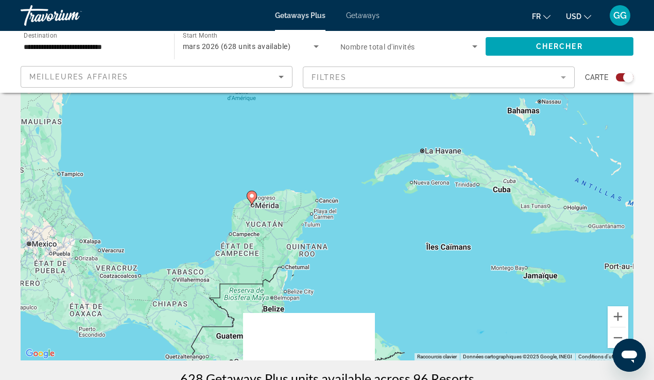
drag, startPoint x: 218, startPoint y: 251, endPoint x: 297, endPoint y: 139, distance: 137.2
click at [297, 139] on div "Pour activer le glissement avec le clavier, appuyez sur Alt+Entrée. Une fois ce…" at bounding box center [327, 205] width 613 height 309
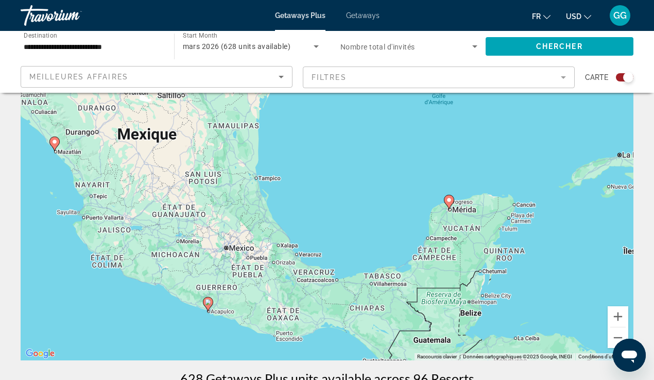
drag, startPoint x: 145, startPoint y: 237, endPoint x: 345, endPoint y: 242, distance: 199.9
click at [345, 242] on div "Pour activer le glissement avec le clavier, appuyez sur Alt+Entrée. Une fois ce…" at bounding box center [327, 205] width 613 height 309
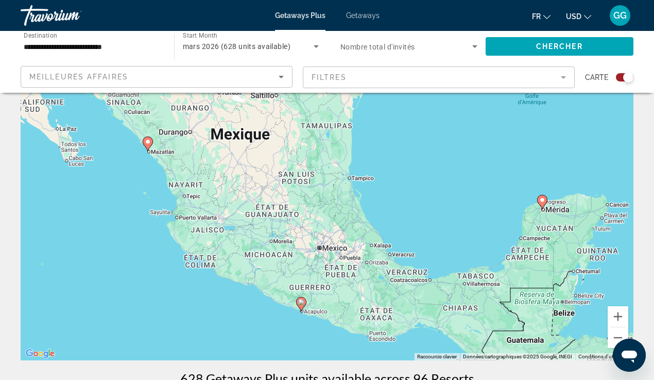
drag, startPoint x: 141, startPoint y: 176, endPoint x: 236, endPoint y: 176, distance: 94.8
click at [236, 176] on div "Pour activer le glissement avec le clavier, appuyez sur Alt+Entrée. Une fois ce…" at bounding box center [327, 205] width 613 height 309
click at [148, 143] on image "Main content" at bounding box center [148, 142] width 6 height 6
type input "**********"
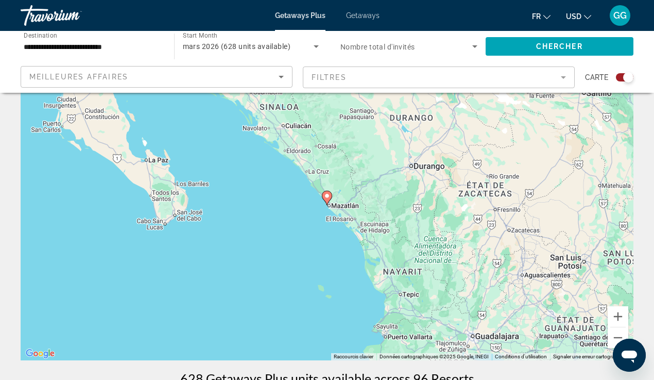
click at [328, 199] on icon "Main content" at bounding box center [326, 197] width 9 height 13
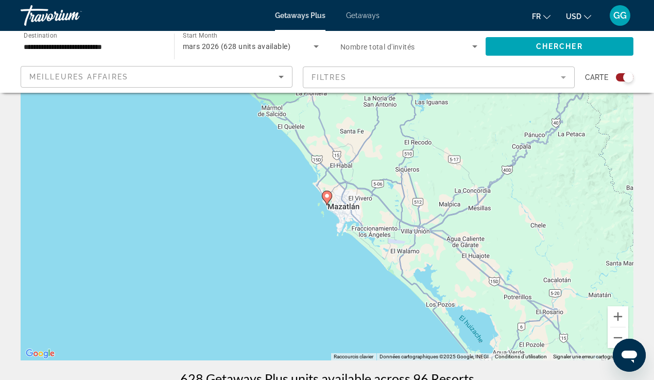
click at [326, 195] on image "Main content" at bounding box center [327, 196] width 6 height 6
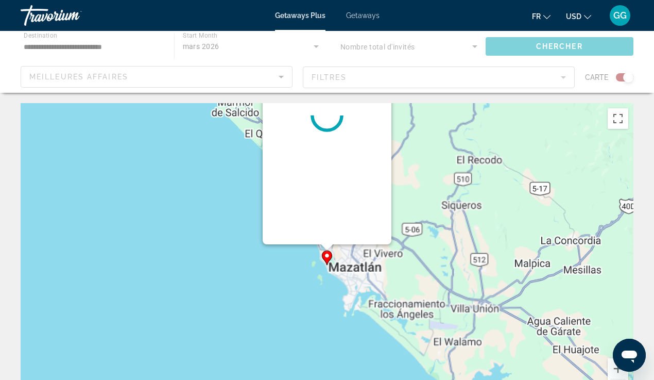
scroll to position [0, 0]
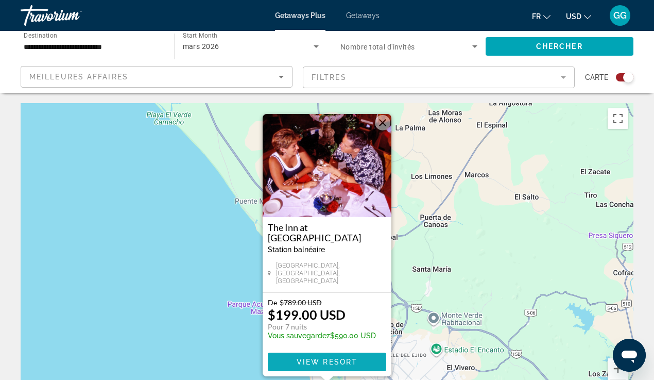
click at [311, 365] on span "View Resort" at bounding box center [327, 361] width 61 height 8
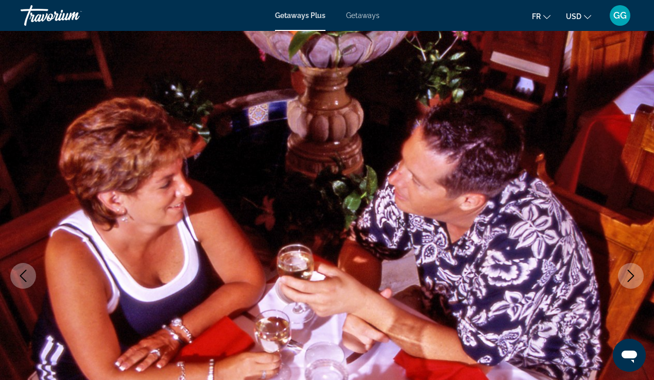
click at [621, 267] on button "Next image" at bounding box center [631, 276] width 26 height 26
click at [630, 278] on icon "Next image" at bounding box center [631, 275] width 7 height 12
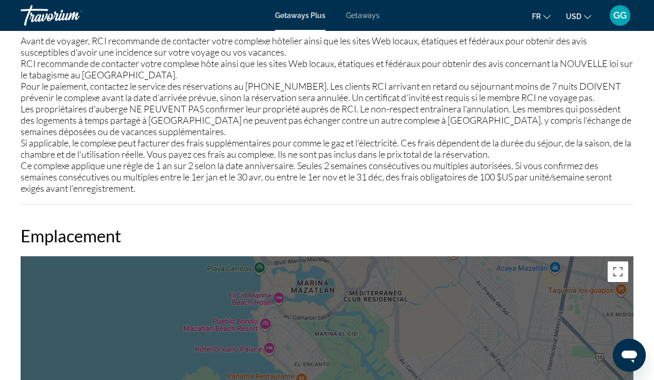
scroll to position [1249, 0]
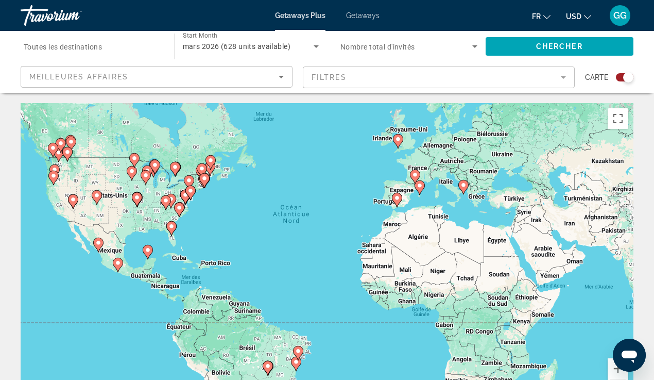
drag, startPoint x: 100, startPoint y: 167, endPoint x: 110, endPoint y: 140, distance: 29.2
click at [110, 140] on div "Pour activer le glissement avec le clavier, appuyez sur Alt+Entrée. Une fois ce…" at bounding box center [327, 257] width 613 height 309
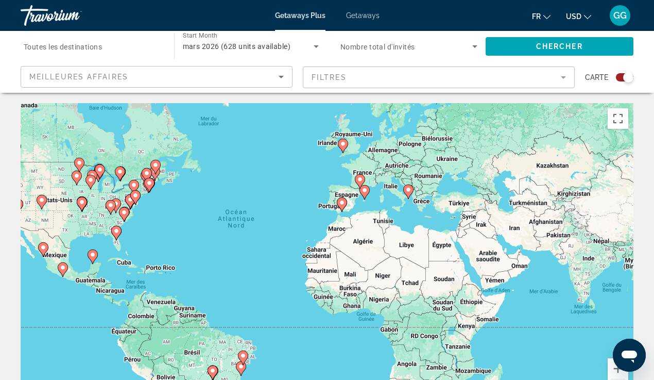
drag, startPoint x: 310, startPoint y: 251, endPoint x: 253, endPoint y: 255, distance: 56.3
click at [253, 255] on div "Pour activer le glissement avec le clavier, appuyez sur Alt+Entrée. Une fois ce…" at bounding box center [327, 257] width 613 height 309
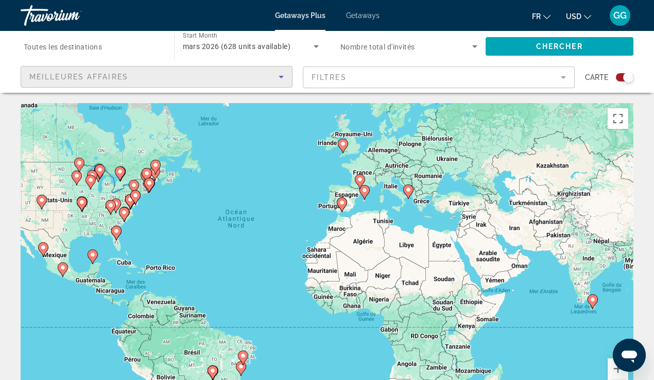
click at [249, 73] on div "Meilleures affaires" at bounding box center [153, 77] width 249 height 12
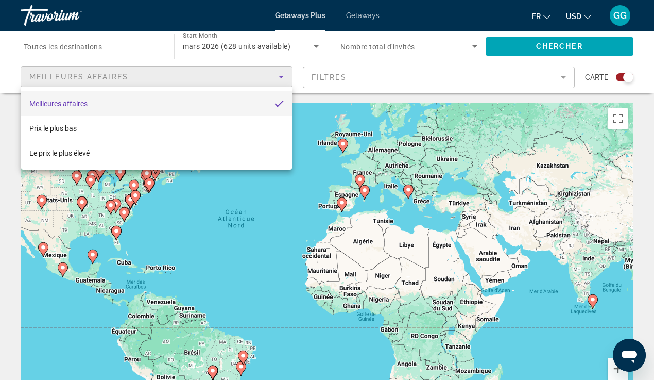
click at [249, 73] on div at bounding box center [327, 190] width 654 height 380
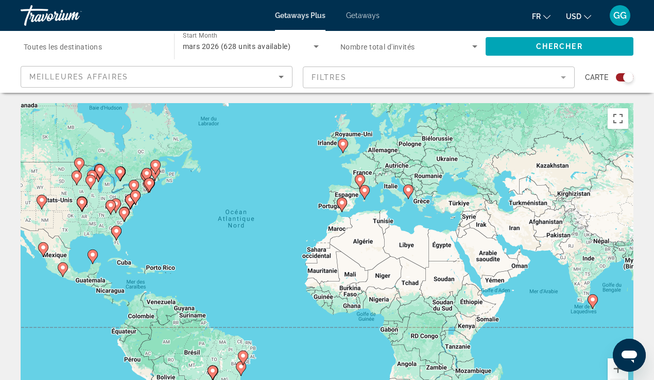
click at [265, 47] on span "mars 2026 (628 units available)" at bounding box center [237, 46] width 108 height 8
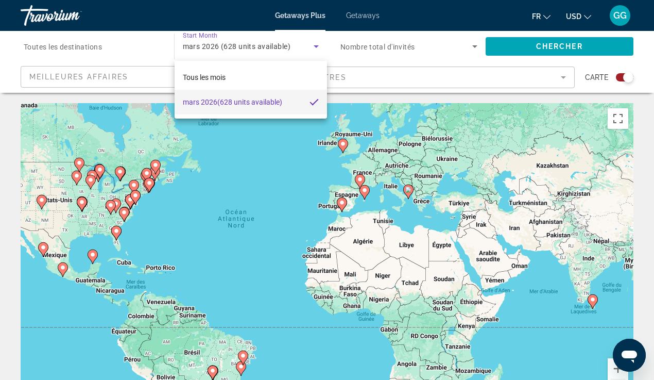
click at [313, 100] on mat-pseudo-checkbox at bounding box center [314, 101] width 9 height 9
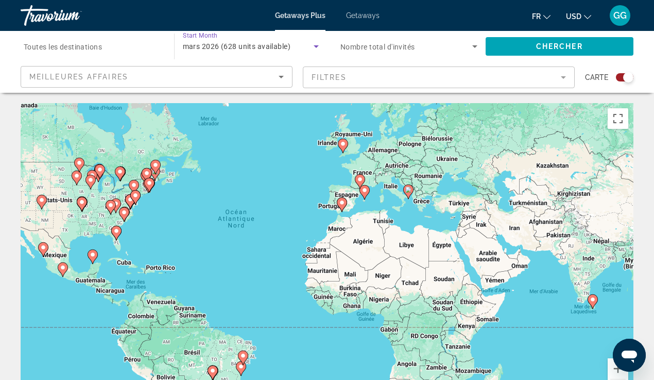
click at [316, 45] on icon "Search widget" at bounding box center [316, 46] width 5 height 3
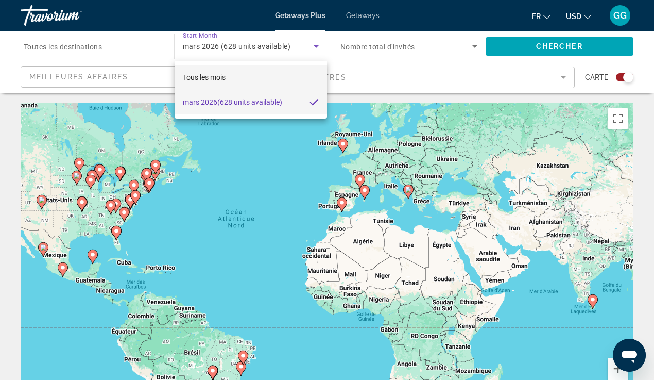
click at [269, 78] on mat-option "Tous les mois" at bounding box center [251, 77] width 153 height 25
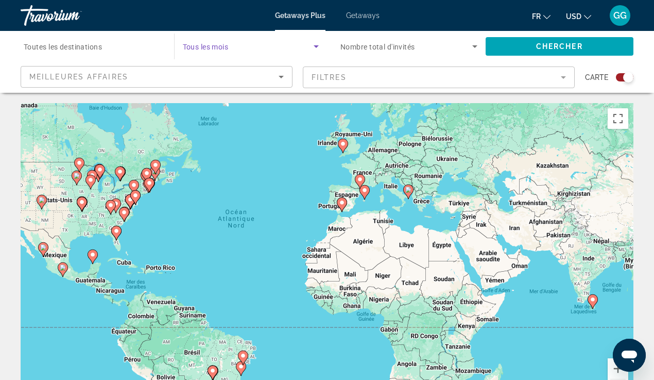
click at [104, 44] on input "Destination Toutes les destinations" at bounding box center [92, 47] width 137 height 12
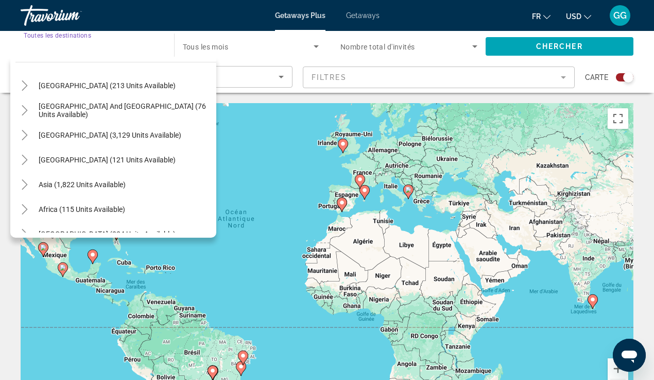
scroll to position [161, 0]
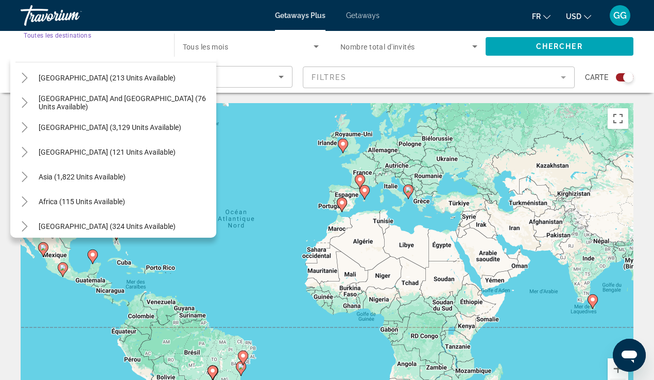
click at [252, 180] on div "Pour activer le glissement avec le clavier, appuyez sur Alt+Entrée. Une fois ce…" at bounding box center [327, 257] width 613 height 309
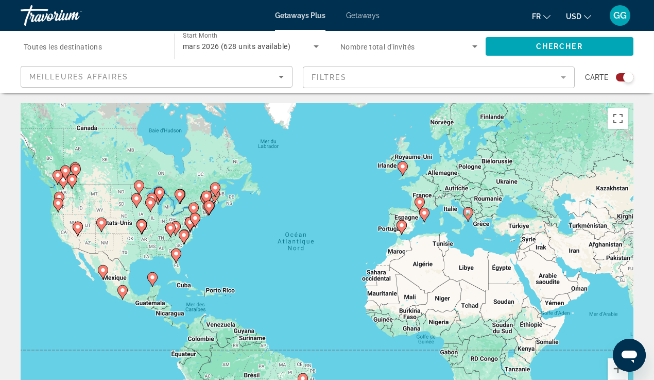
click at [316, 49] on icon "Search widget" at bounding box center [316, 46] width 12 height 12
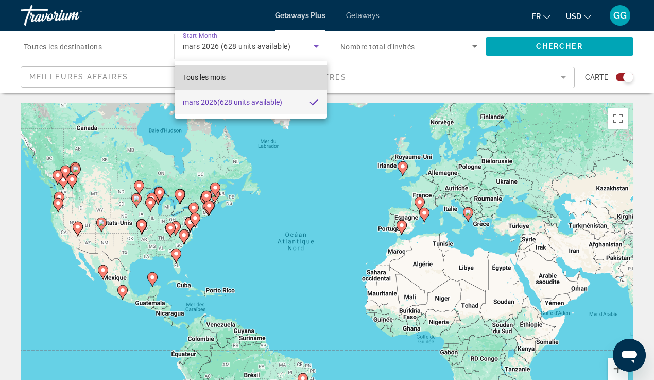
click at [245, 73] on mat-option "Tous les mois" at bounding box center [251, 77] width 153 height 25
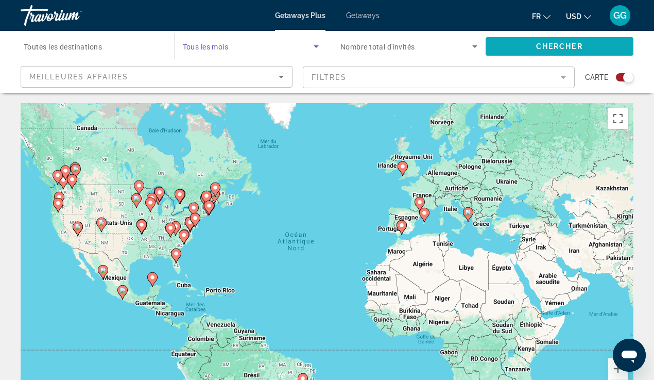
click at [579, 44] on span "Chercher" at bounding box center [559, 46] width 47 height 8
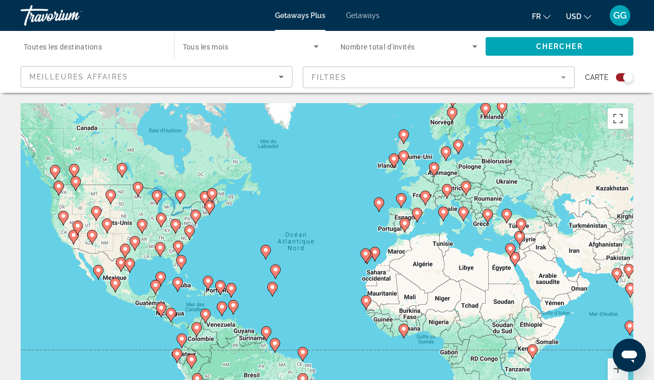
click at [285, 47] on span "Search widget" at bounding box center [248, 46] width 131 height 12
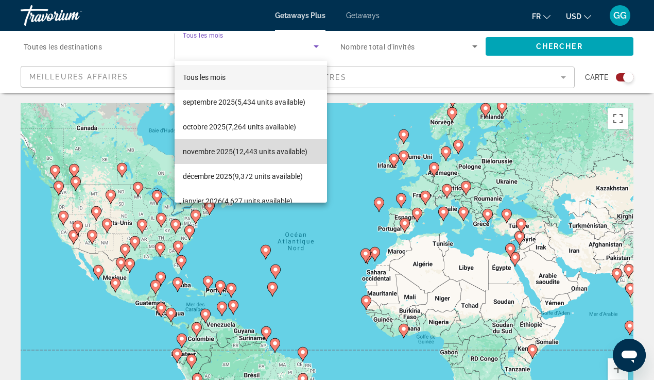
click at [298, 153] on span "[DATE] (12,443 units available)" at bounding box center [245, 151] width 125 height 12
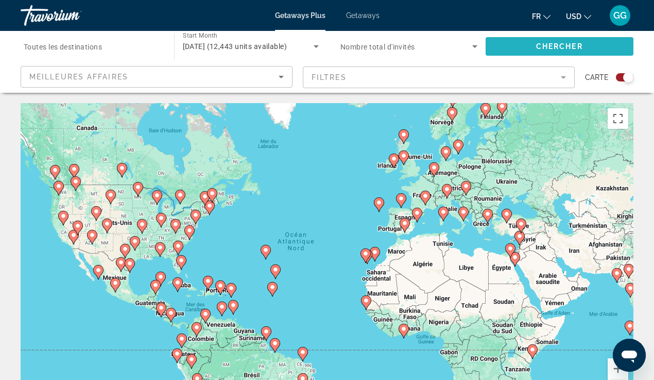
click at [557, 49] on span "Chercher" at bounding box center [559, 46] width 47 height 8
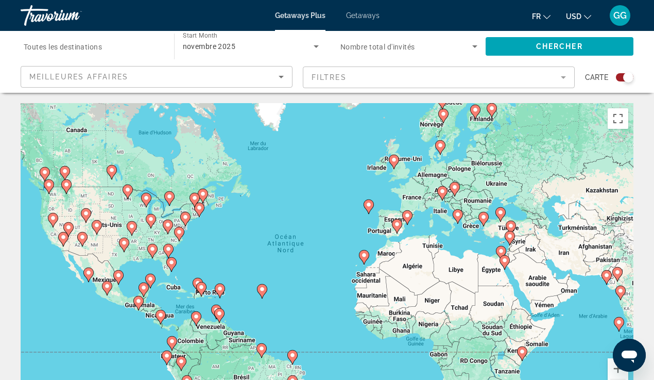
drag, startPoint x: 314, startPoint y: 219, endPoint x: 303, endPoint y: 218, distance: 11.3
click at [303, 218] on div "Pour activer le glissement avec le clavier, appuyez sur Alt+Entrée. Une fois ce…" at bounding box center [327, 257] width 613 height 309
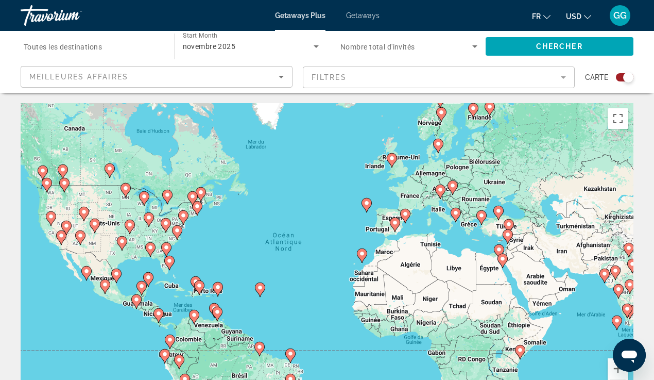
click at [362, 255] on image "Main content" at bounding box center [362, 253] width 6 height 6
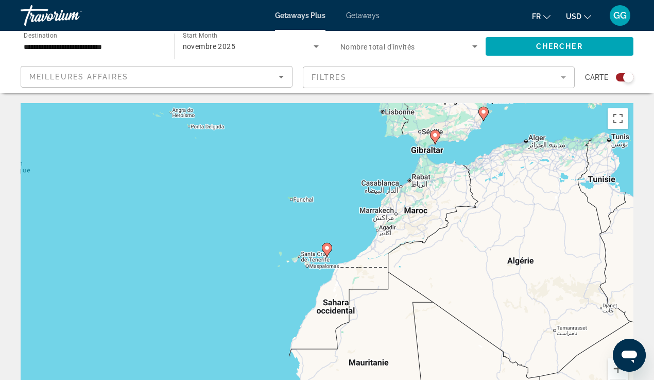
click at [328, 251] on icon "Main content" at bounding box center [326, 249] width 9 height 13
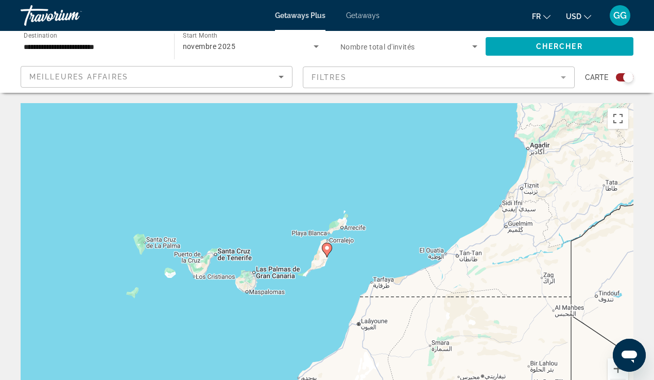
click at [329, 246] on image "Main content" at bounding box center [327, 248] width 6 height 6
type input "**********"
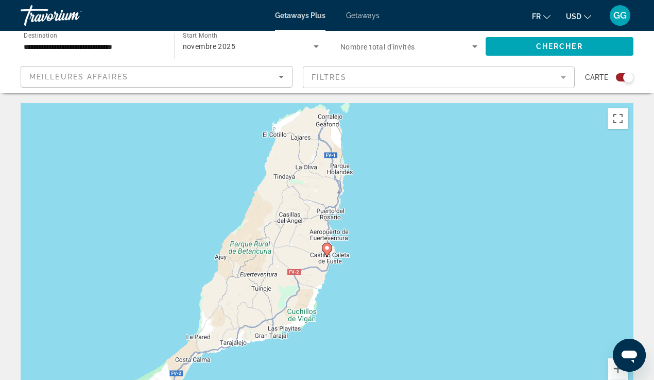
click at [327, 247] on image "Main content" at bounding box center [327, 248] width 6 height 6
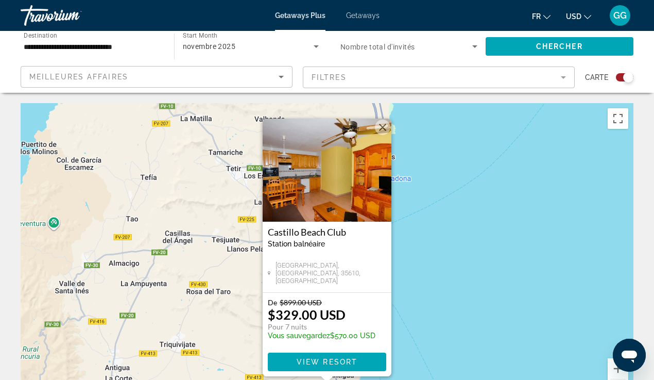
click at [444, 287] on div "Pour activer le glissement avec le clavier, appuyez sur Alt+Entrée. Une fois ce…" at bounding box center [327, 257] width 613 height 309
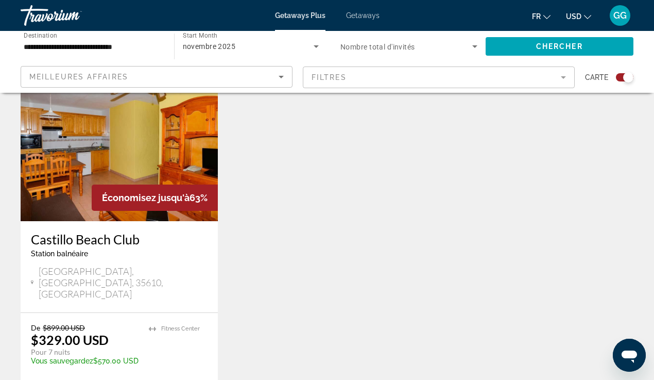
scroll to position [391, 0]
click at [173, 150] on img "Main content" at bounding box center [119, 139] width 197 height 165
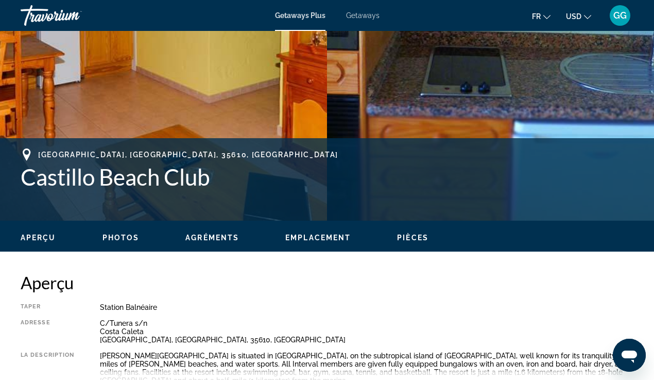
scroll to position [309, 0]
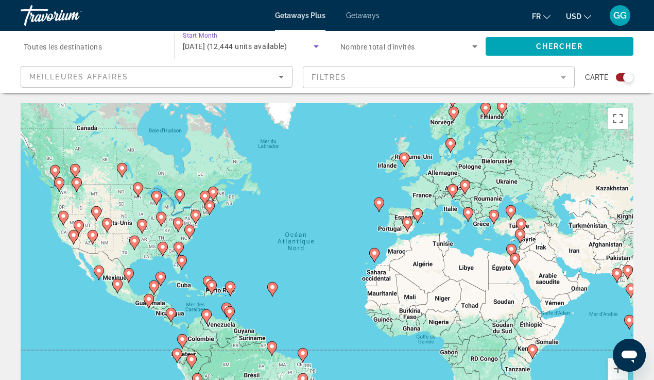
click at [287, 44] on span "[DATE] (12,444 units available)" at bounding box center [235, 46] width 105 height 8
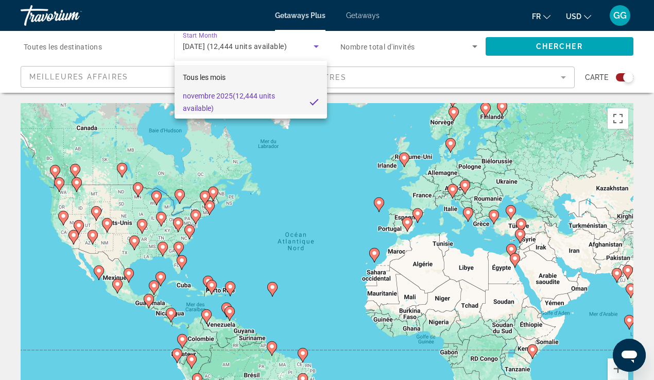
click at [258, 75] on mat-option "Tous les mois" at bounding box center [251, 77] width 153 height 25
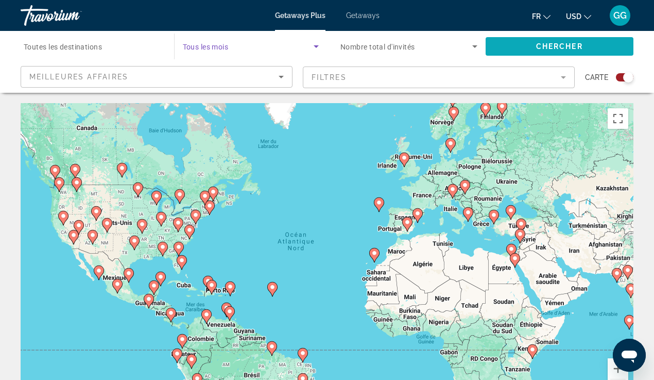
click at [572, 38] on span "Search widget" at bounding box center [560, 46] width 148 height 25
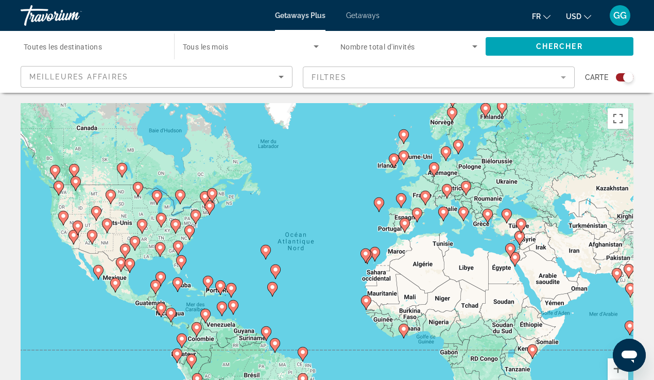
click at [284, 49] on span "Search widget" at bounding box center [248, 46] width 131 height 12
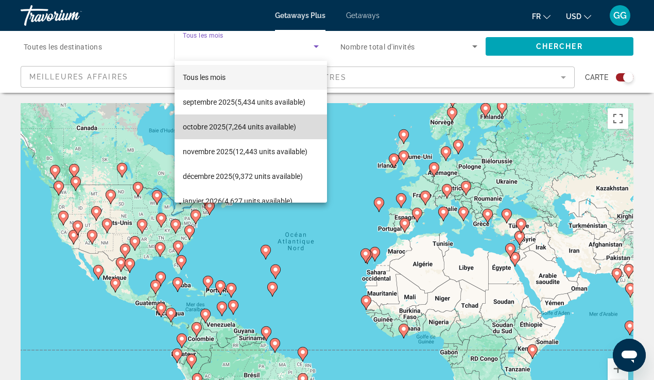
click at [275, 124] on span "[DATE] (7,264 units available)" at bounding box center [239, 127] width 113 height 12
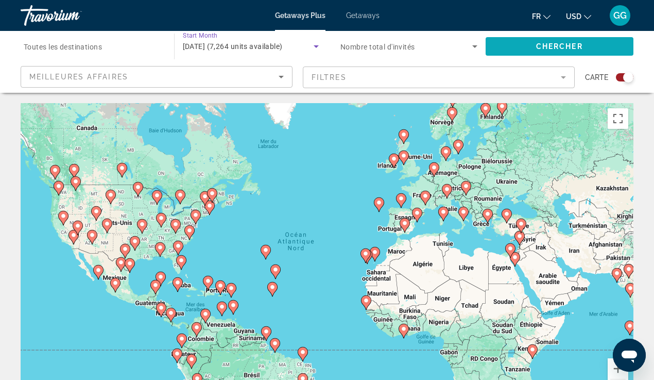
click at [592, 47] on span "Search widget" at bounding box center [560, 46] width 148 height 25
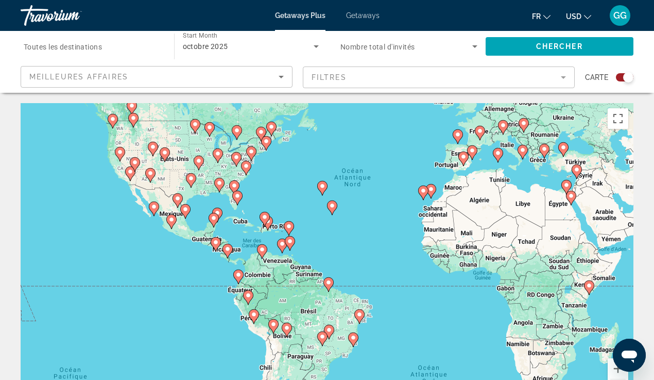
drag, startPoint x: 352, startPoint y: 214, endPoint x: 407, endPoint y: 150, distance: 84.7
click at [407, 150] on div "Pour activer le glissement avec le clavier, appuyez sur Alt+Entrée. Une fois ce…" at bounding box center [327, 257] width 613 height 309
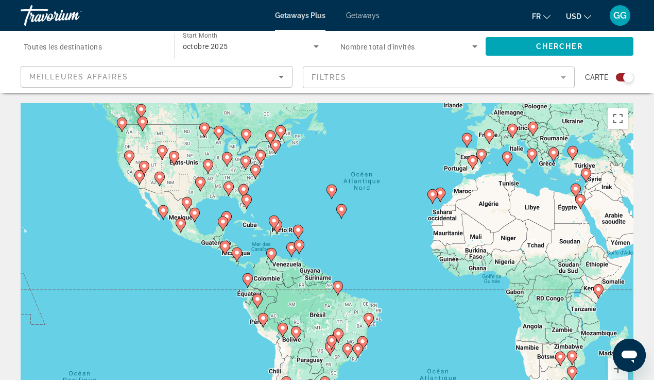
drag, startPoint x: 165, startPoint y: 258, endPoint x: 175, endPoint y: 262, distance: 10.9
click at [175, 262] on div "Pour activer le glissement avec le clavier, appuyez sur Alt+Entrée. Une fois ce…" at bounding box center [327, 257] width 613 height 309
click at [219, 48] on span "octobre 2025" at bounding box center [205, 46] width 45 height 8
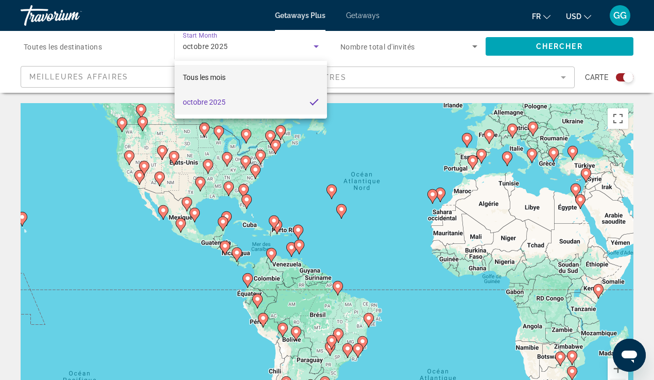
click at [216, 69] on mat-option "Tous les mois" at bounding box center [251, 77] width 153 height 25
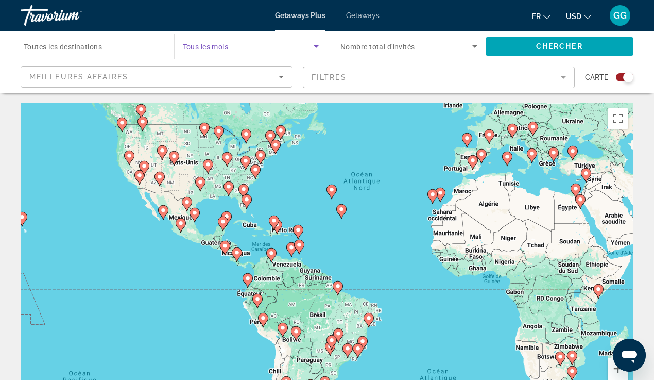
click at [237, 42] on span "Search widget" at bounding box center [248, 46] width 131 height 12
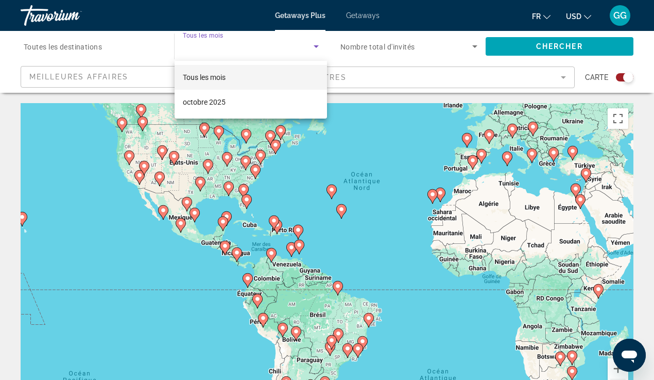
click at [244, 52] on div at bounding box center [327, 190] width 654 height 380
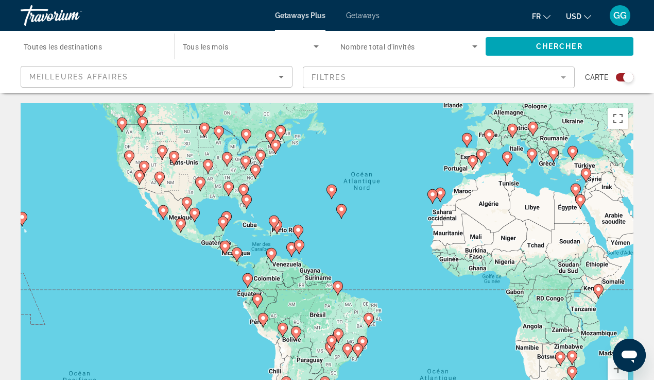
click at [314, 48] on icon "Search widget" at bounding box center [316, 46] width 12 height 12
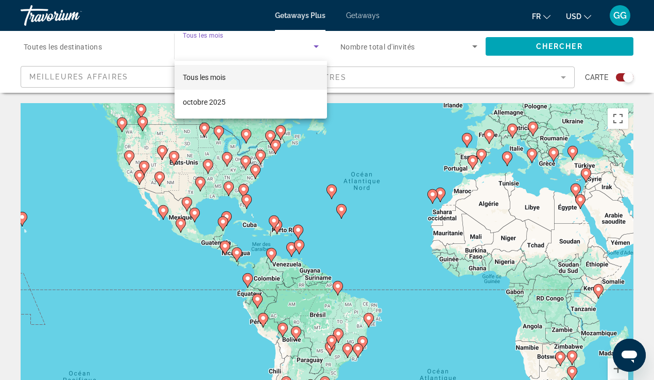
click at [265, 74] on mat-option "Tous les mois" at bounding box center [251, 77] width 153 height 25
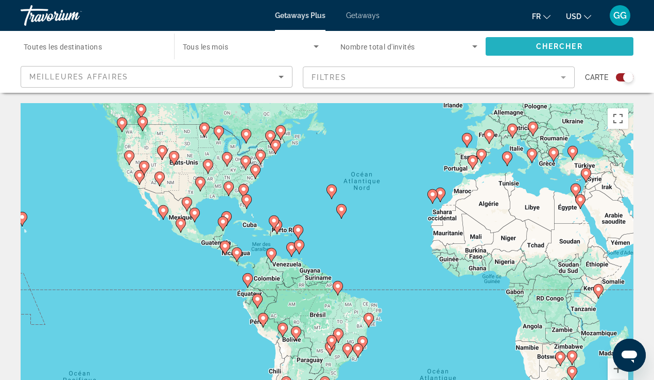
click at [566, 45] on span "Chercher" at bounding box center [559, 46] width 47 height 8
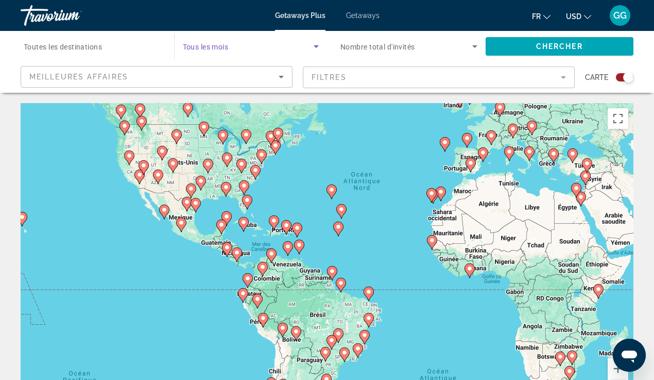
click at [286, 50] on span "Search widget" at bounding box center [248, 46] width 131 height 12
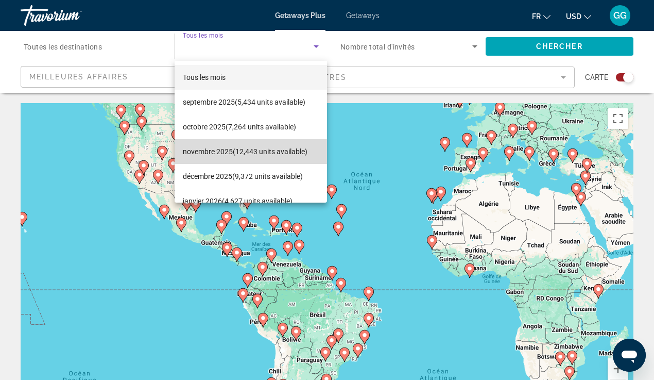
click at [266, 147] on span "[DATE] (12,443 units available)" at bounding box center [245, 151] width 125 height 12
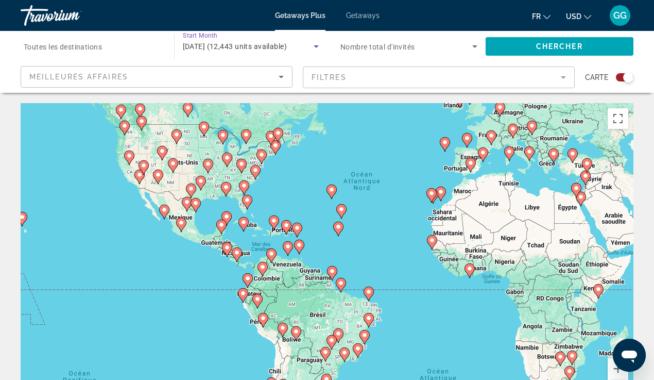
click at [287, 45] on span "[DATE] (12,443 units available)" at bounding box center [235, 46] width 105 height 8
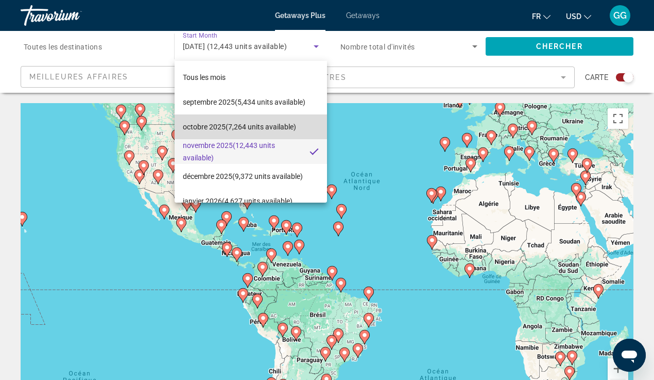
click at [276, 127] on span "[DATE] (7,264 units available)" at bounding box center [239, 127] width 113 height 12
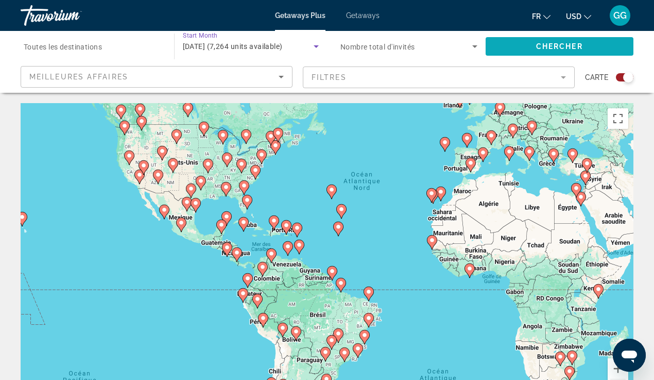
click at [555, 42] on span "Chercher" at bounding box center [559, 46] width 47 height 8
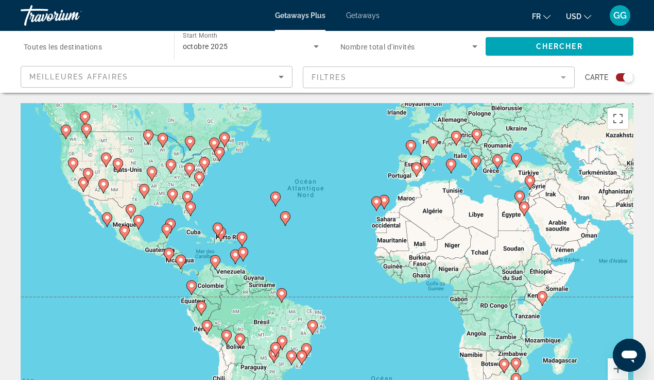
drag, startPoint x: 403, startPoint y: 220, endPoint x: 345, endPoint y: 227, distance: 58.6
click at [345, 227] on div "Pour activer le glissement avec le clavier, appuyez sur Alt+Entrée. Une fois ce…" at bounding box center [327, 257] width 613 height 309
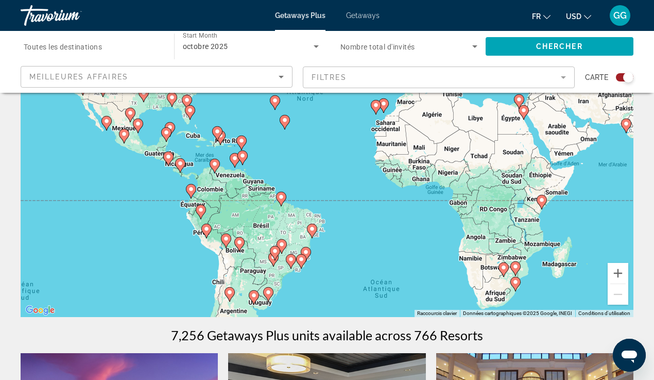
scroll to position [96, 0]
click at [615, 272] on button "Zoom avant" at bounding box center [618, 272] width 21 height 21
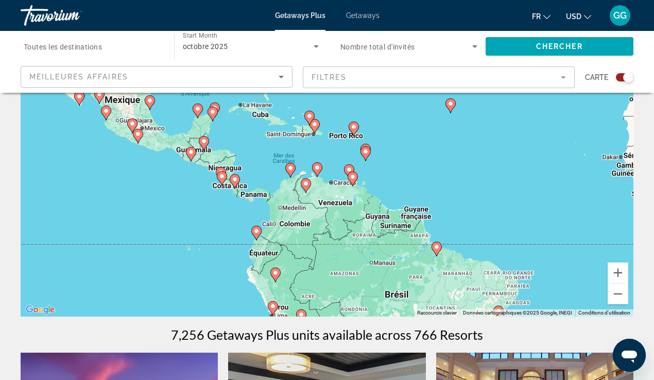
drag, startPoint x: 211, startPoint y: 176, endPoint x: 415, endPoint y: 181, distance: 203.5
click at [415, 181] on div "Pour activer le glissement avec le clavier, appuyez sur Alt+Entrée. Une fois ce…" at bounding box center [327, 161] width 613 height 309
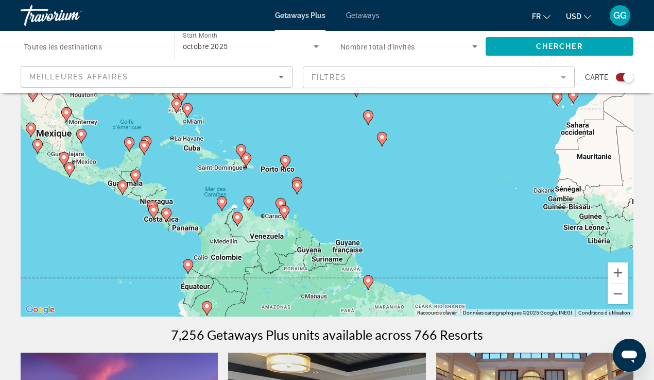
drag, startPoint x: 436, startPoint y: 156, endPoint x: 365, endPoint y: 191, distance: 79.2
click at [365, 191] on div "Pour activer le glissement avec le clavier, appuyez sur Alt+Entrée. Une fois ce…" at bounding box center [327, 161] width 613 height 309
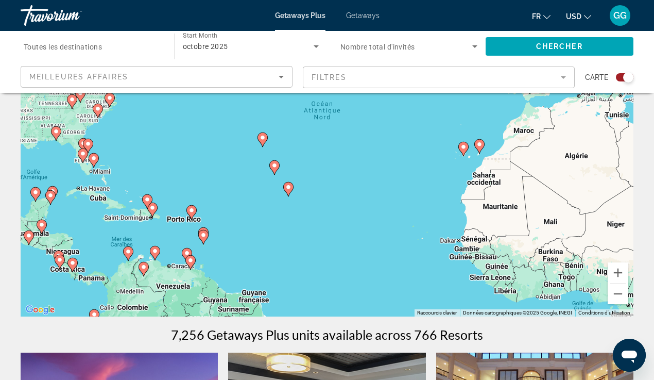
drag, startPoint x: 496, startPoint y: 166, endPoint x: 396, endPoint y: 217, distance: 112.2
click at [396, 217] on div "Pour activer le glissement avec le clavier, appuyez sur Alt+Entrée. Une fois ce…" at bounding box center [327, 161] width 613 height 309
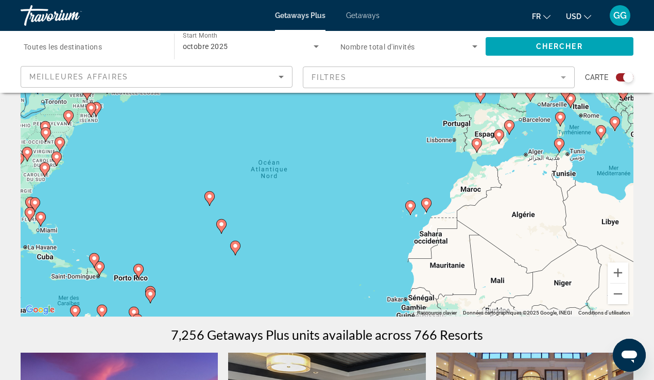
drag, startPoint x: 483, startPoint y: 117, endPoint x: 431, endPoint y: 179, distance: 80.1
click at [431, 179] on div "Pour activer le glissement avec le clavier, appuyez sur Alt+Entrée. Une fois ce…" at bounding box center [327, 161] width 613 height 309
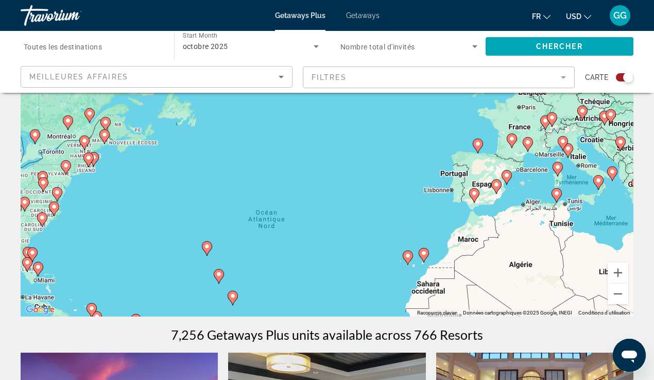
drag, startPoint x: 417, startPoint y: 149, endPoint x: 416, endPoint y: 200, distance: 51.0
click at [416, 200] on div "Pour activer le glissement avec le clavier, appuyez sur Alt+Entrée. Une fois ce…" at bounding box center [327, 161] width 613 height 309
drag, startPoint x: 478, startPoint y: 227, endPoint x: 457, endPoint y: 202, distance: 32.6
click at [457, 202] on div "Pour activer le glissement avec le clavier, appuyez sur Alt+Entrée. Une fois ce…" at bounding box center [327, 161] width 613 height 309
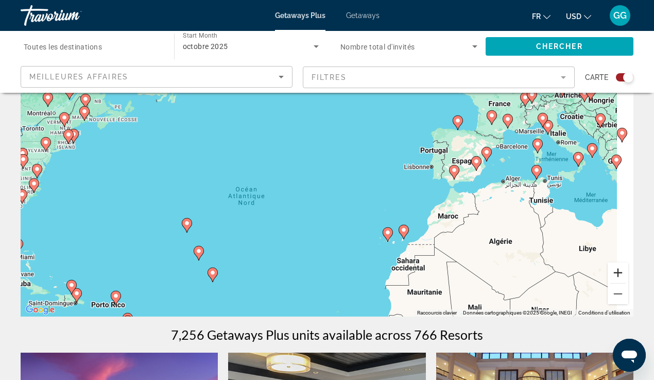
click at [615, 278] on button "Zoom avant" at bounding box center [618, 272] width 21 height 21
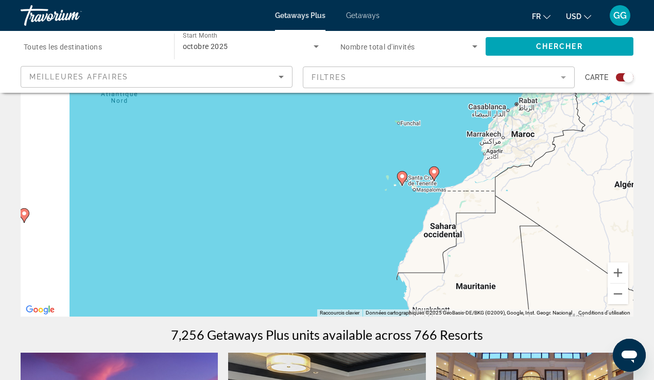
drag, startPoint x: 480, startPoint y: 257, endPoint x: 433, endPoint y: 117, distance: 147.4
click at [433, 117] on div "Pour activer le glissement avec le clavier, appuyez sur Alt+Entrée. Une fois ce…" at bounding box center [327, 161] width 613 height 309
click at [617, 275] on button "Zoom avant" at bounding box center [618, 272] width 21 height 21
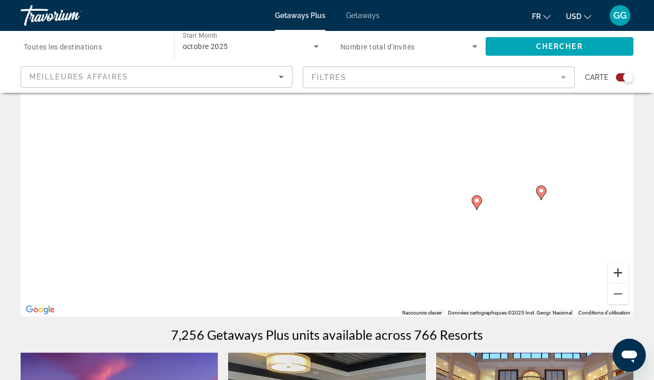
click at [617, 271] on button "Zoom avant" at bounding box center [618, 272] width 21 height 21
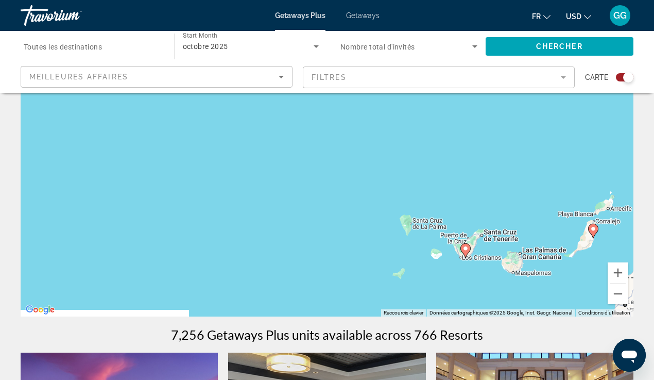
drag, startPoint x: 596, startPoint y: 205, endPoint x: 431, endPoint y: 205, distance: 165.3
click at [431, 205] on div "Pour activer le glissement avec le clavier, appuyez sur Alt+Entrée. Une fois ce…" at bounding box center [327, 161] width 613 height 309
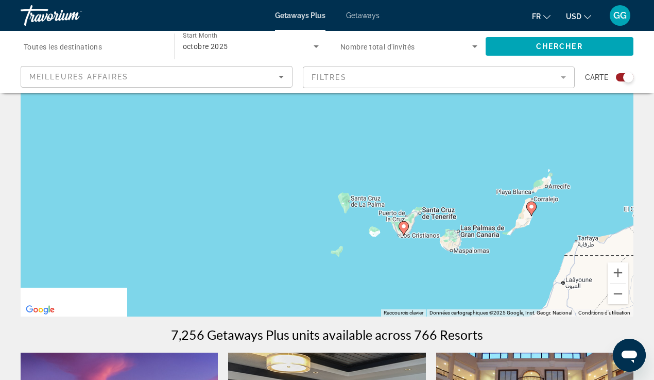
drag, startPoint x: 480, startPoint y: 212, endPoint x: 443, endPoint y: 190, distance: 43.0
click at [443, 190] on div "Pour activer le glissement avec le clavier, appuyez sur Alt+Entrée. Une fois ce…" at bounding box center [327, 161] width 613 height 309
click at [404, 225] on image "Main content" at bounding box center [404, 226] width 6 height 6
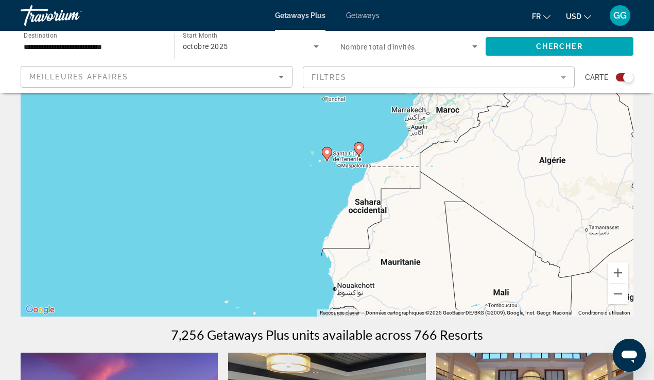
click at [326, 158] on icon "Main content" at bounding box center [326, 153] width 9 height 13
type input "**********"
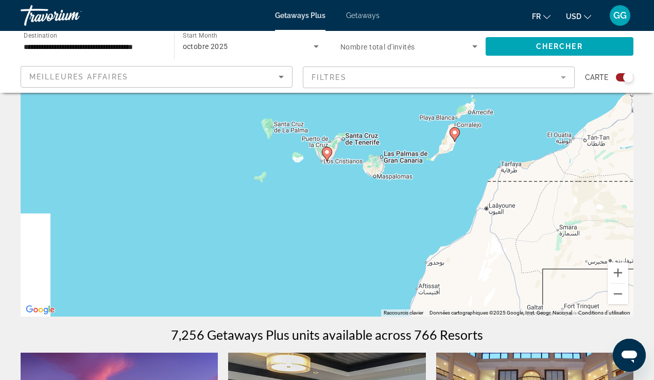
click at [325, 156] on icon "Main content" at bounding box center [326, 153] width 9 height 13
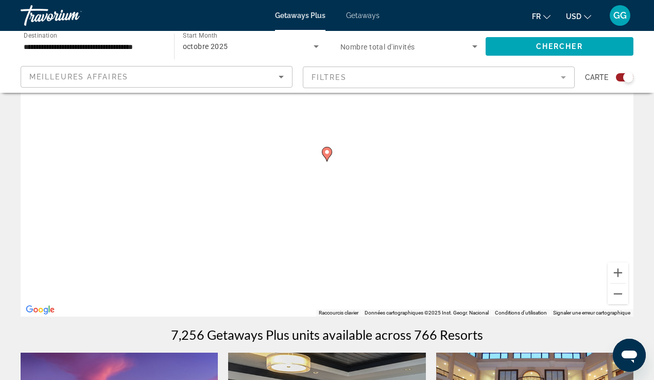
click at [325, 151] on image "Main content" at bounding box center [327, 152] width 6 height 6
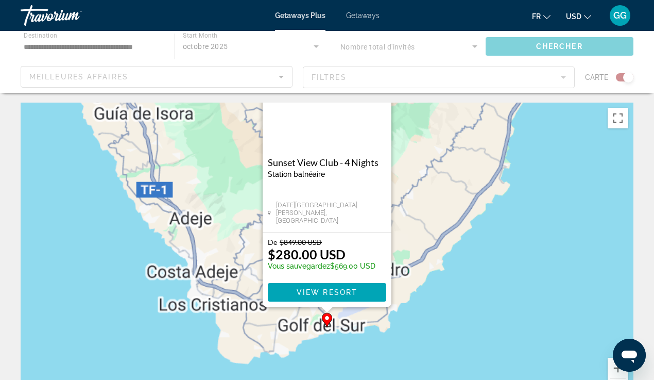
scroll to position [0, 0]
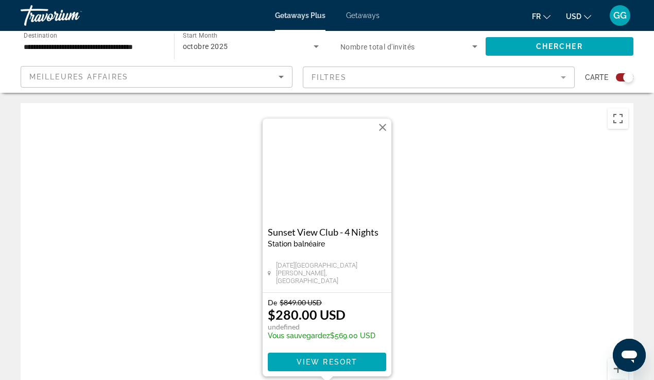
click at [519, 343] on div "Pour activer le glissement avec le clavier, appuyez sur Alt+Entrée. Une fois ce…" at bounding box center [327, 257] width 613 height 309
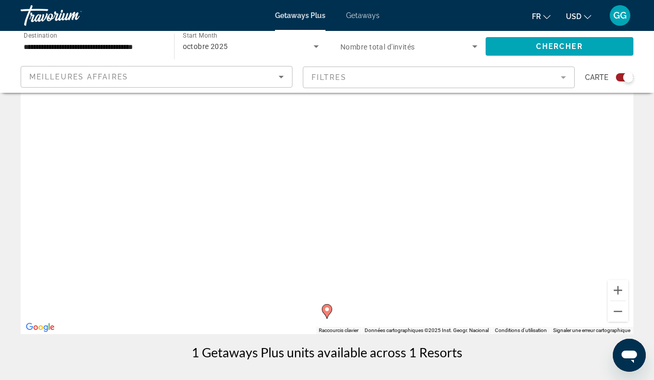
scroll to position [97, 0]
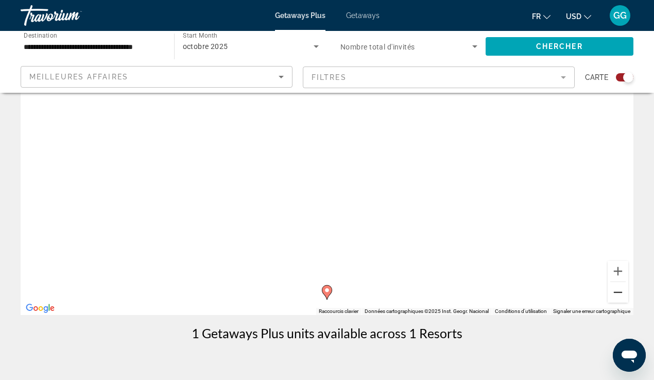
click at [616, 297] on button "Zoom arrière" at bounding box center [618, 292] width 21 height 21
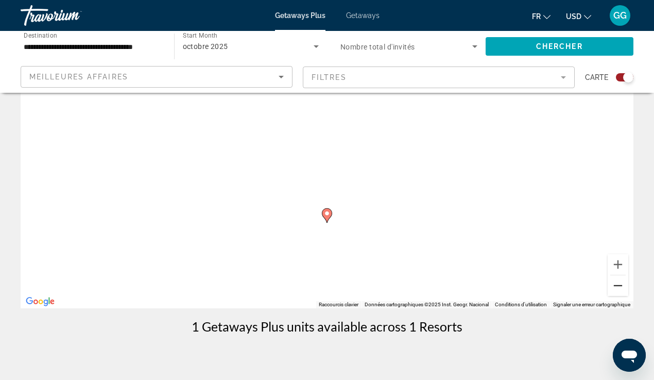
click at [612, 288] on button "Zoom arrière" at bounding box center [618, 285] width 21 height 21
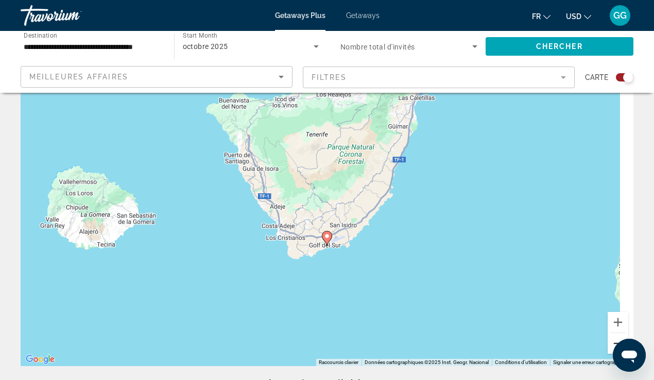
scroll to position [66, 0]
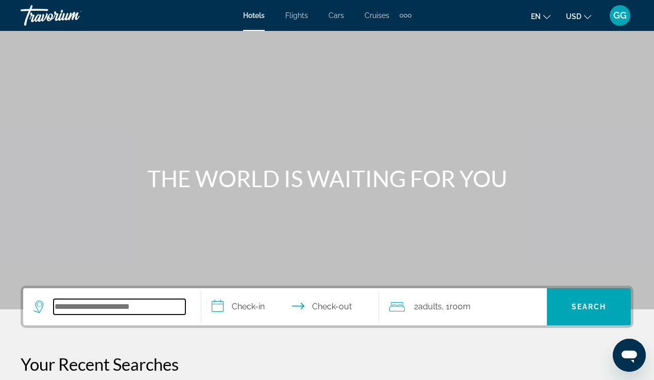
click at [87, 305] on input "Search widget" at bounding box center [120, 306] width 132 height 15
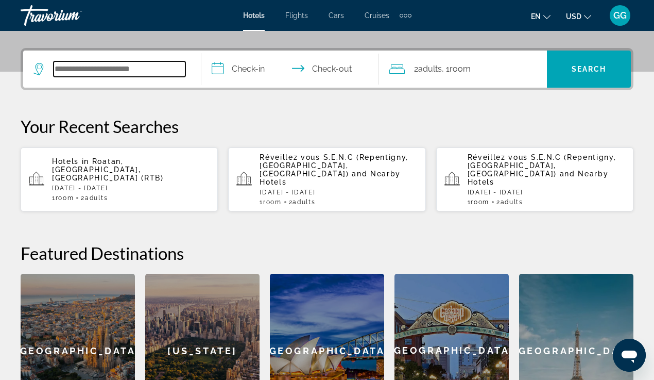
scroll to position [252, 0]
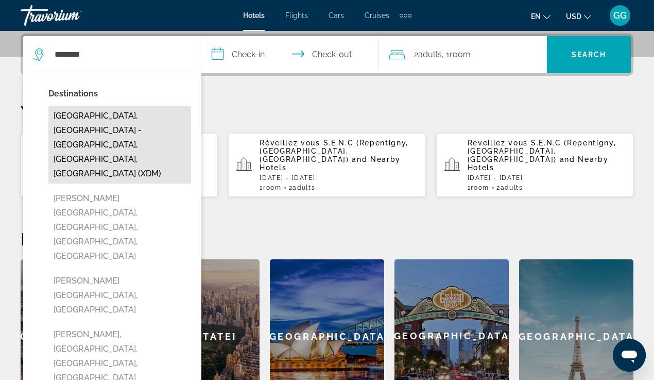
click at [128, 123] on button "[GEOGRAPHIC_DATA], [GEOGRAPHIC_DATA] - [GEOGRAPHIC_DATA], [GEOGRAPHIC_DATA], [G…" at bounding box center [119, 144] width 143 height 77
type input "**********"
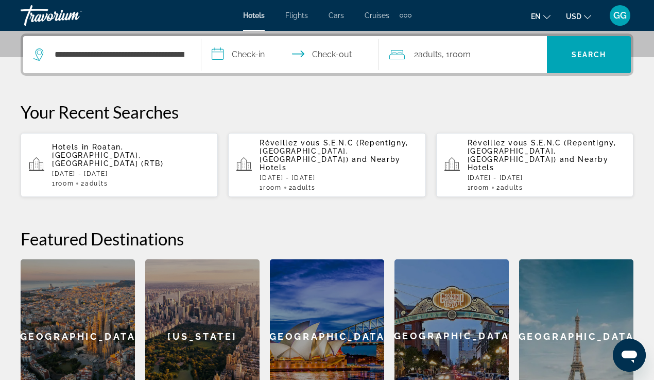
click at [273, 60] on input "**********" at bounding box center [292, 56] width 182 height 40
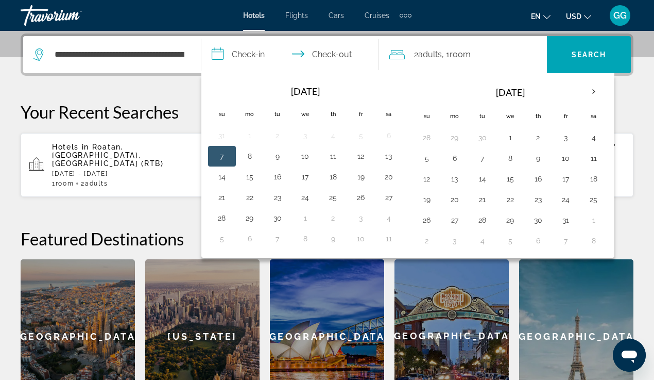
click at [224, 160] on button "7" at bounding box center [222, 156] width 16 height 14
click at [246, 162] on button "8" at bounding box center [250, 156] width 16 height 14
type input "**********"
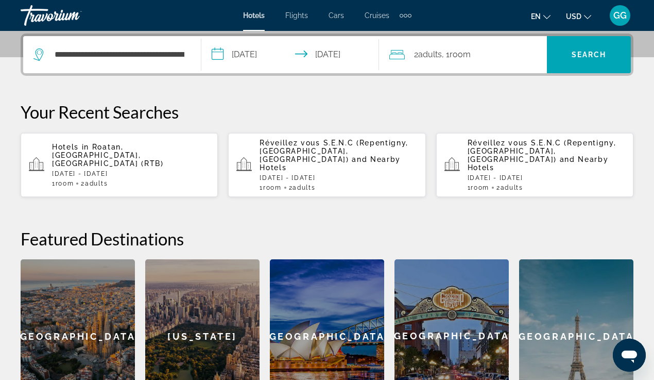
click at [582, 18] on button "USD USD ($) MXN (Mex$) CAD (Can$) GBP (£) EUR (€) AUD (A$) NZD (NZ$) CNY (CN¥)" at bounding box center [578, 16] width 25 height 15
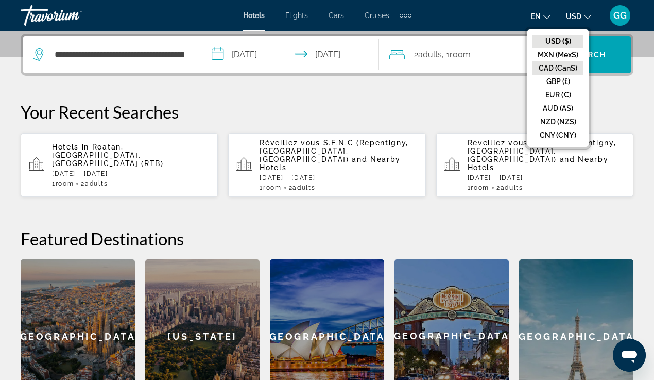
click at [565, 67] on button "CAD (Can$)" at bounding box center [558, 67] width 51 height 13
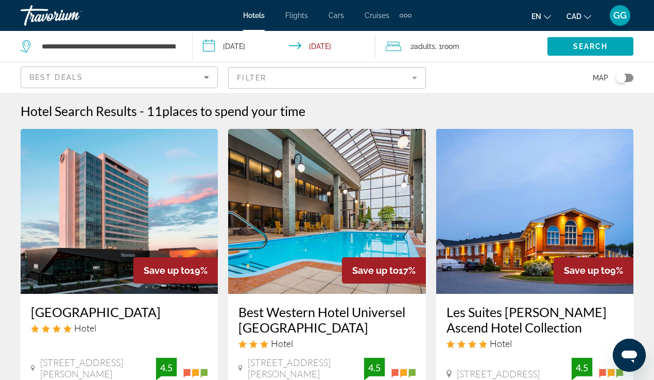
click at [182, 74] on div "Best Deals" at bounding box center [116, 77] width 175 height 12
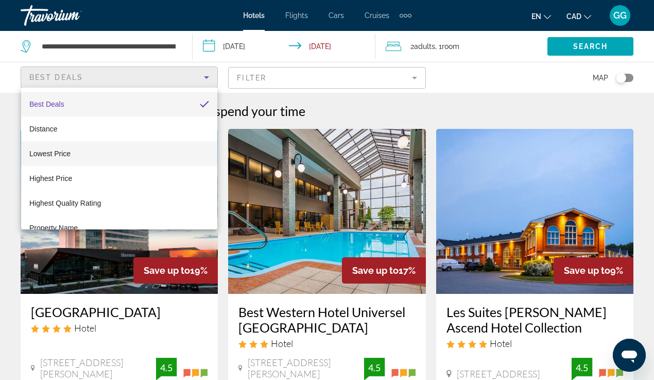
click at [163, 146] on mat-option "Lowest Price" at bounding box center [119, 153] width 196 height 25
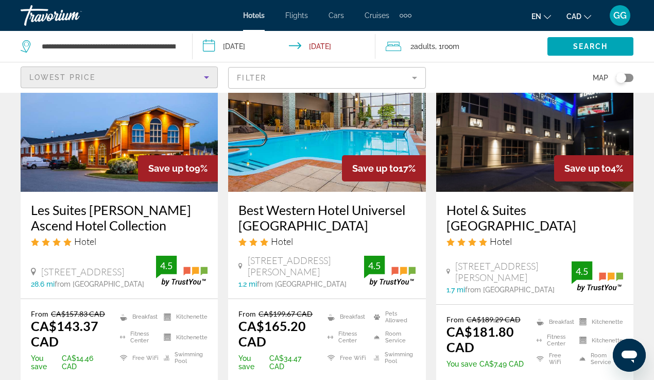
scroll to position [452, 0]
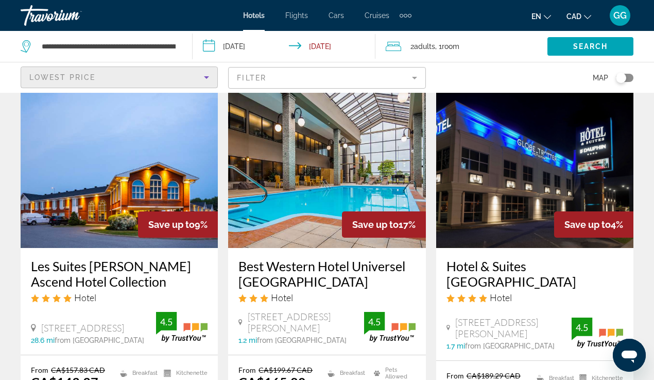
click at [385, 181] on img "Main content" at bounding box center [326, 165] width 197 height 165
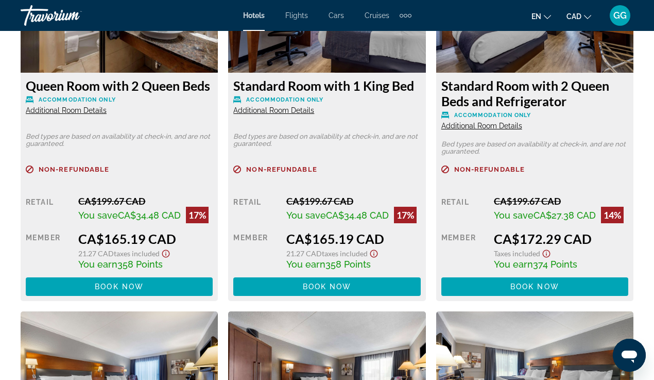
scroll to position [1699, 0]
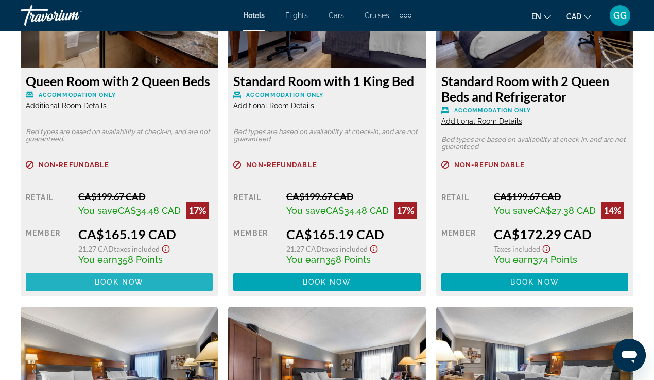
click at [113, 279] on span "Book now" at bounding box center [119, 282] width 49 height 8
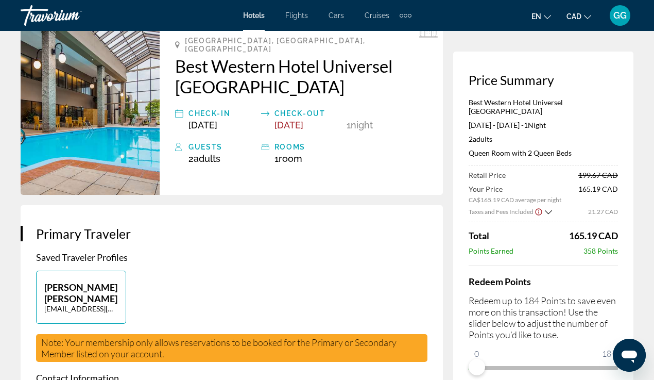
scroll to position [150, 0]
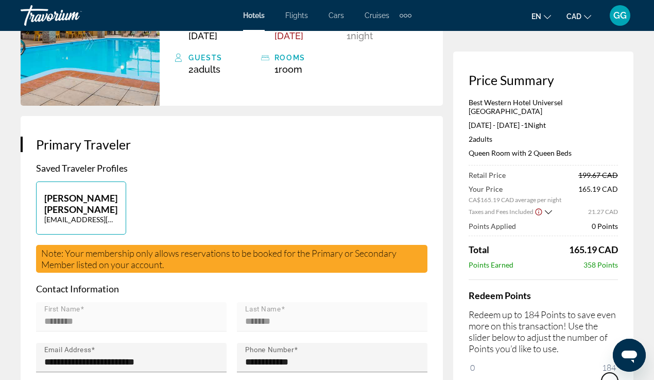
drag, startPoint x: 1091, startPoint y: 695, endPoint x: 637, endPoint y: 359, distance: 565.7
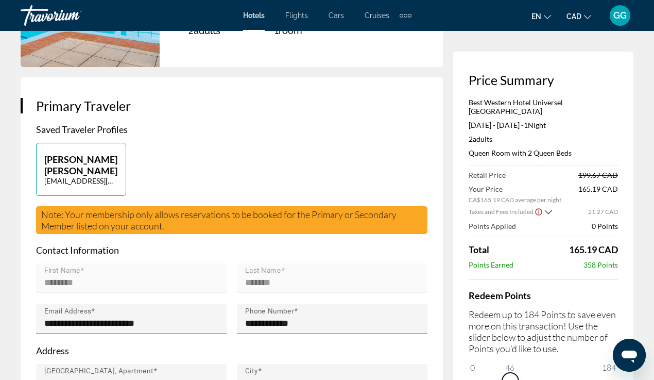
scroll to position [212, 0]
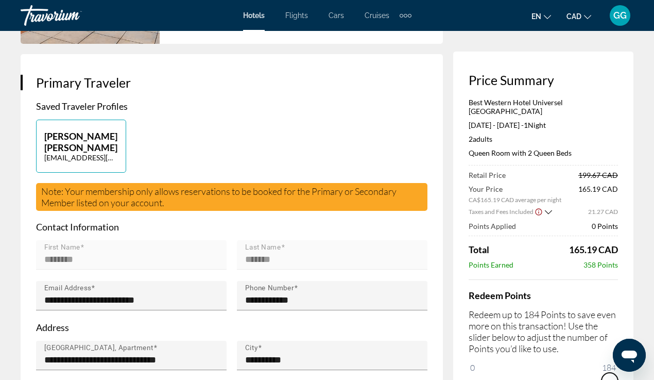
drag, startPoint x: 1141, startPoint y: 708, endPoint x: 623, endPoint y: 369, distance: 619.5
drag, startPoint x: 604, startPoint y: 371, endPoint x: 488, endPoint y: 371, distance: 115.9
click at [592, 372] on span "ngx-slider" at bounding box center [600, 380] width 16 height 16
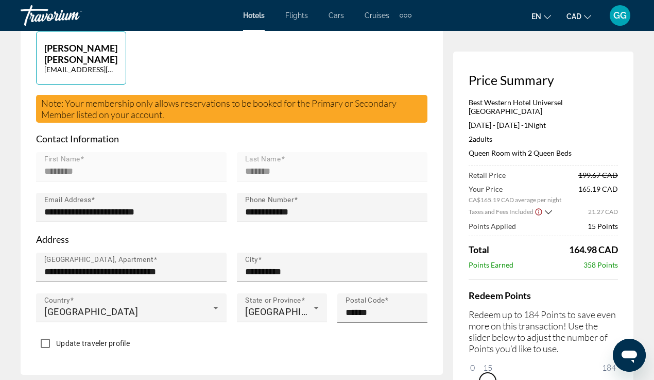
scroll to position [301, 0]
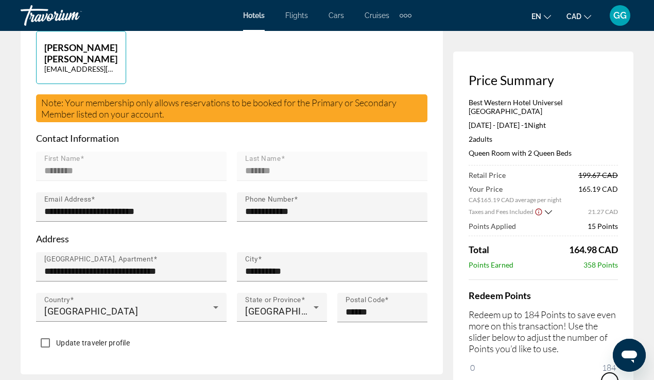
drag, startPoint x: 489, startPoint y: 370, endPoint x: 647, endPoint y: 360, distance: 158.0
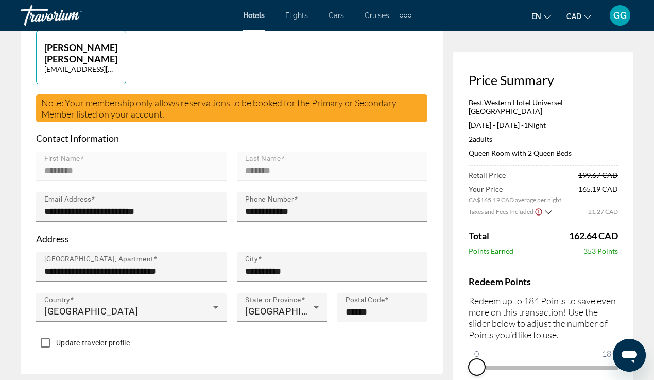
drag, startPoint x: 613, startPoint y: 374, endPoint x: 460, endPoint y: 348, distance: 155.2
click at [460, 348] on div "Price Summary Best Western Hotel Universel [GEOGRAPHIC_DATA] [DATE] - [DATE] - …" at bounding box center [543, 224] width 180 height 345
